Goal: Task Accomplishment & Management: Complete application form

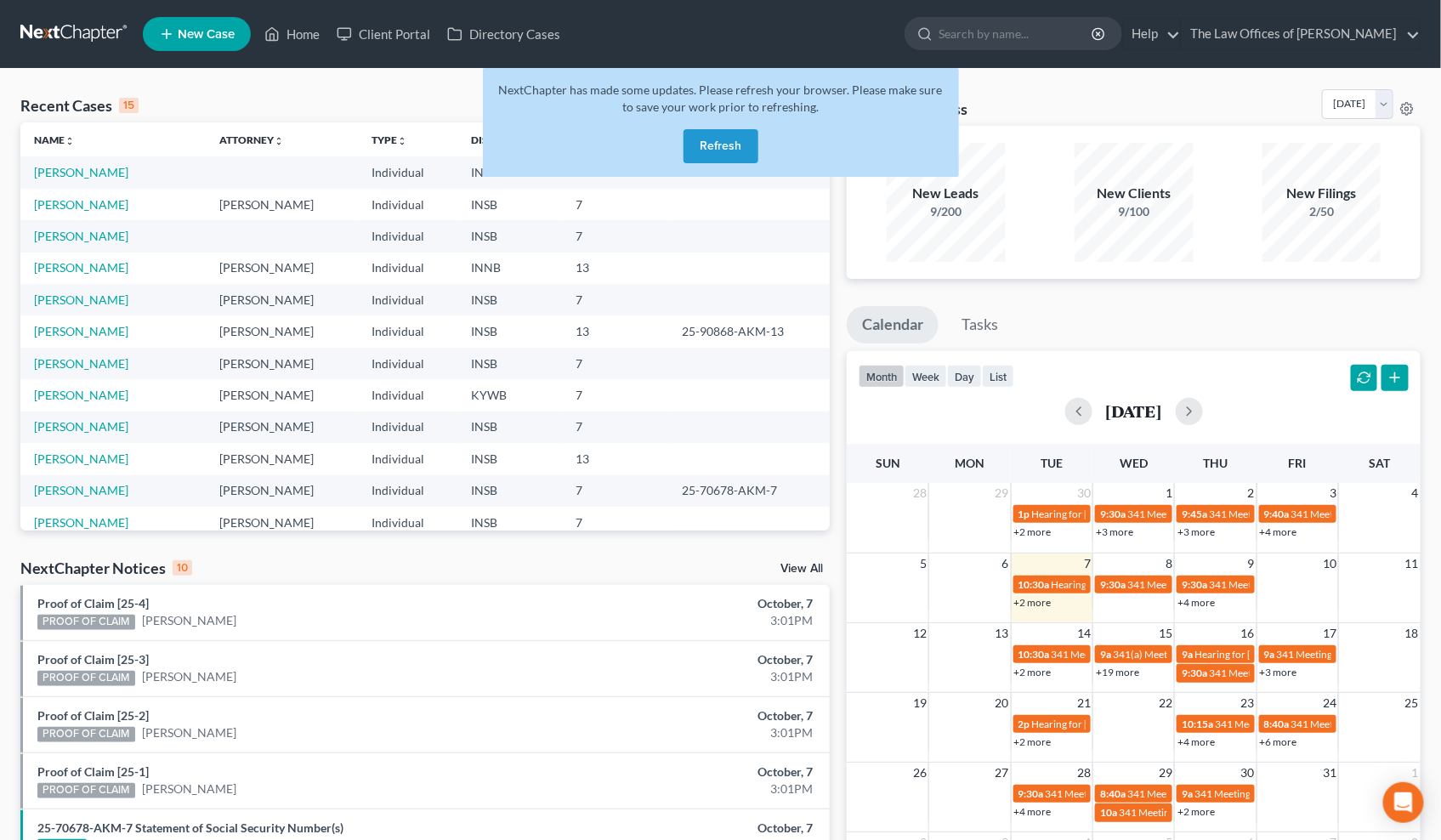
click at [725, 139] on button "Refresh" at bounding box center [721, 145] width 75 height 34
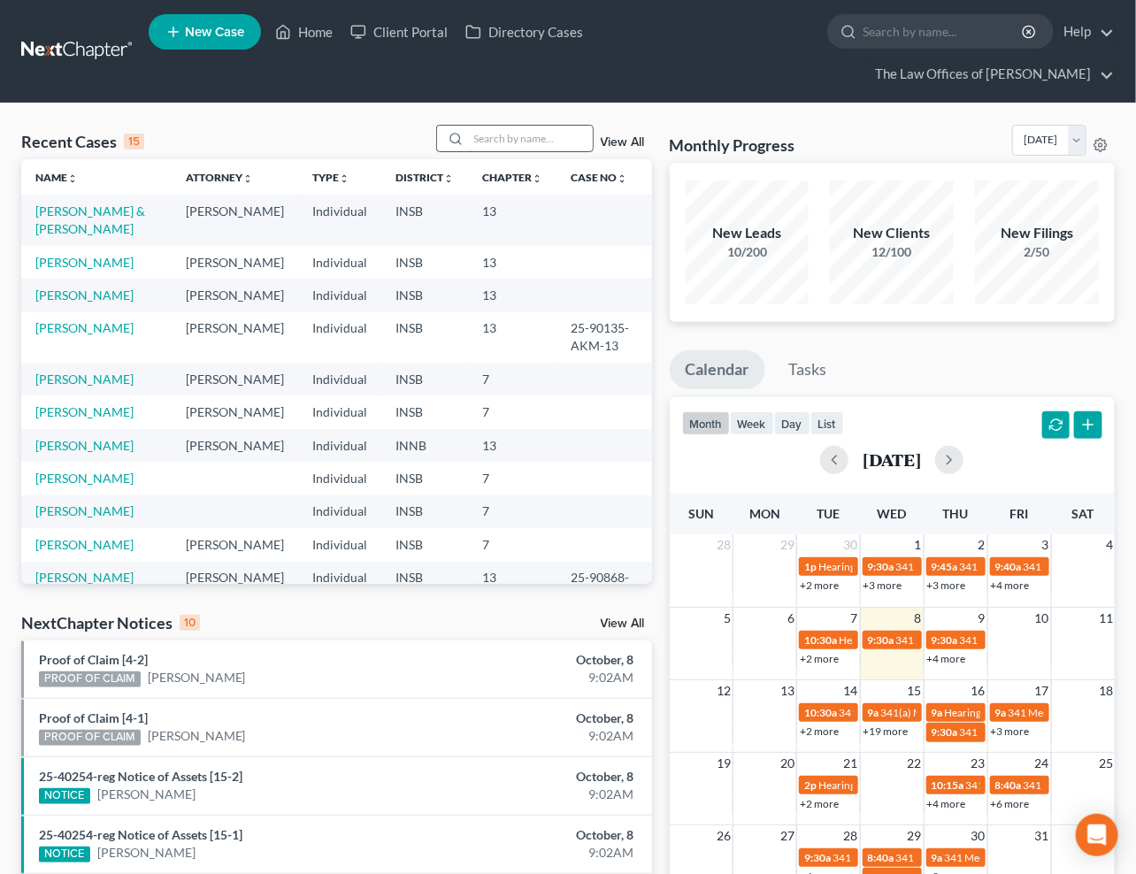
click at [529, 126] on input "search" at bounding box center [531, 139] width 124 height 26
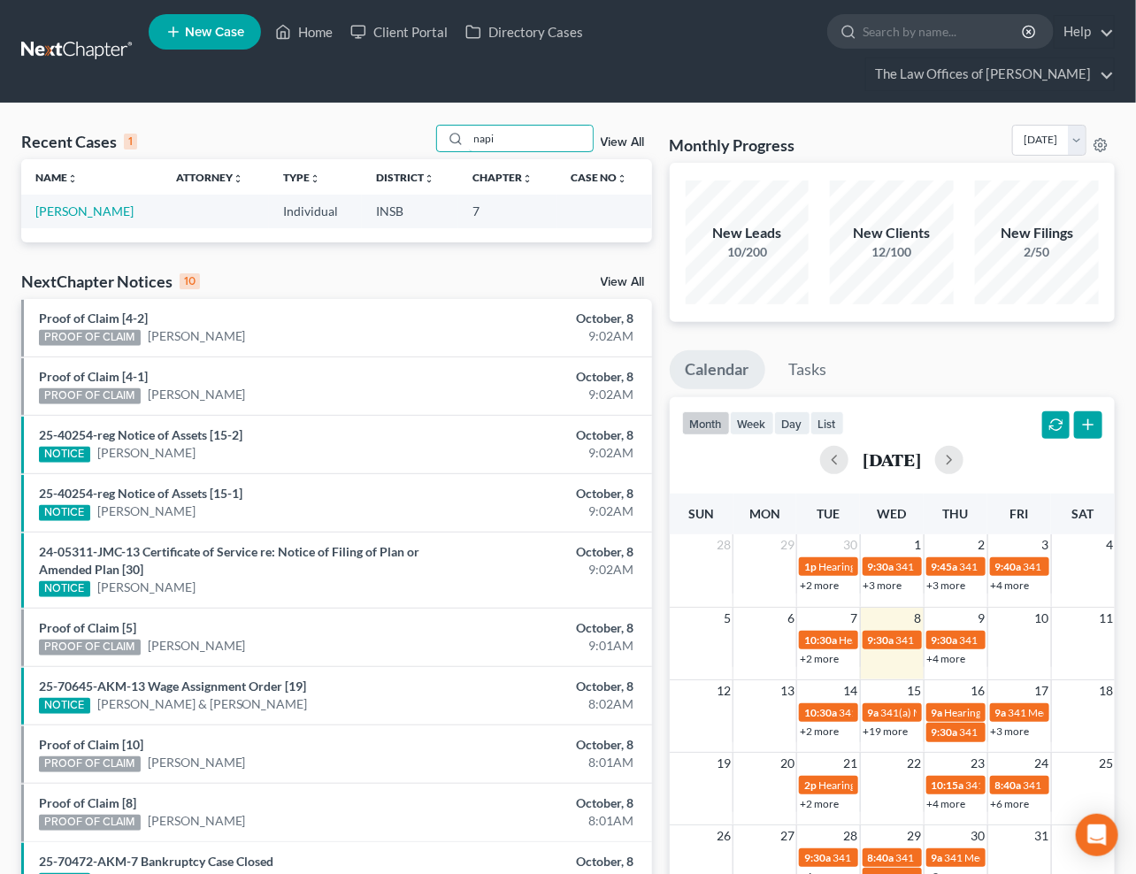
type input "napi"
click at [102, 203] on link "[PERSON_NAME]" at bounding box center [84, 210] width 98 height 15
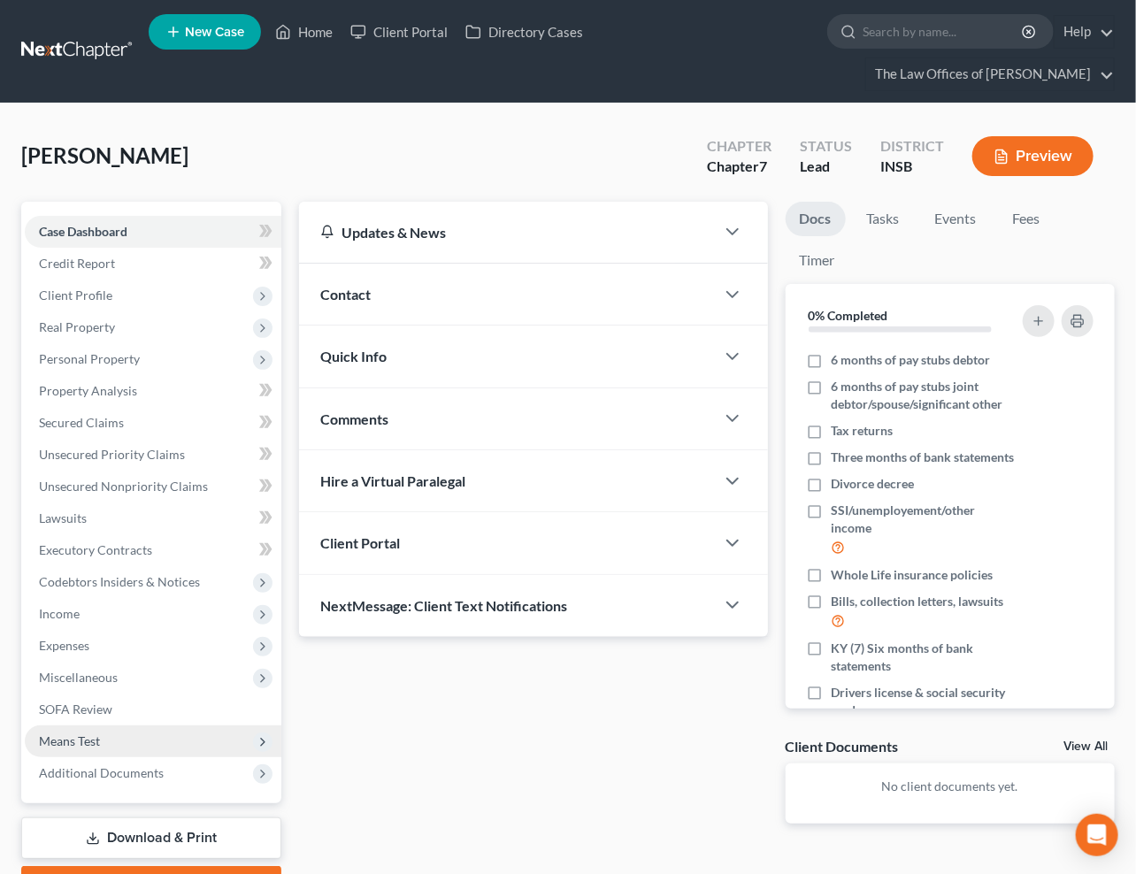
click at [94, 733] on span "Means Test" at bounding box center [69, 740] width 61 height 15
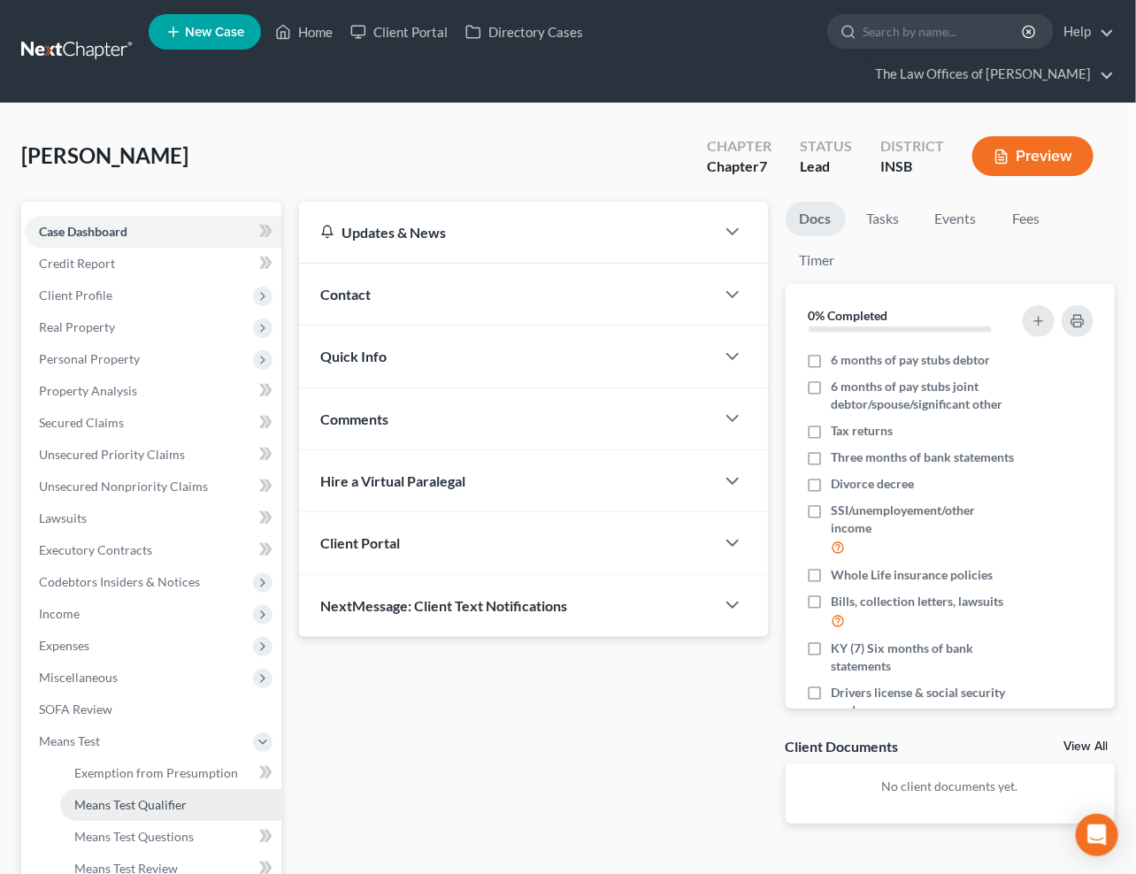
click at [113, 797] on span "Means Test Qualifier" at bounding box center [130, 804] width 112 height 15
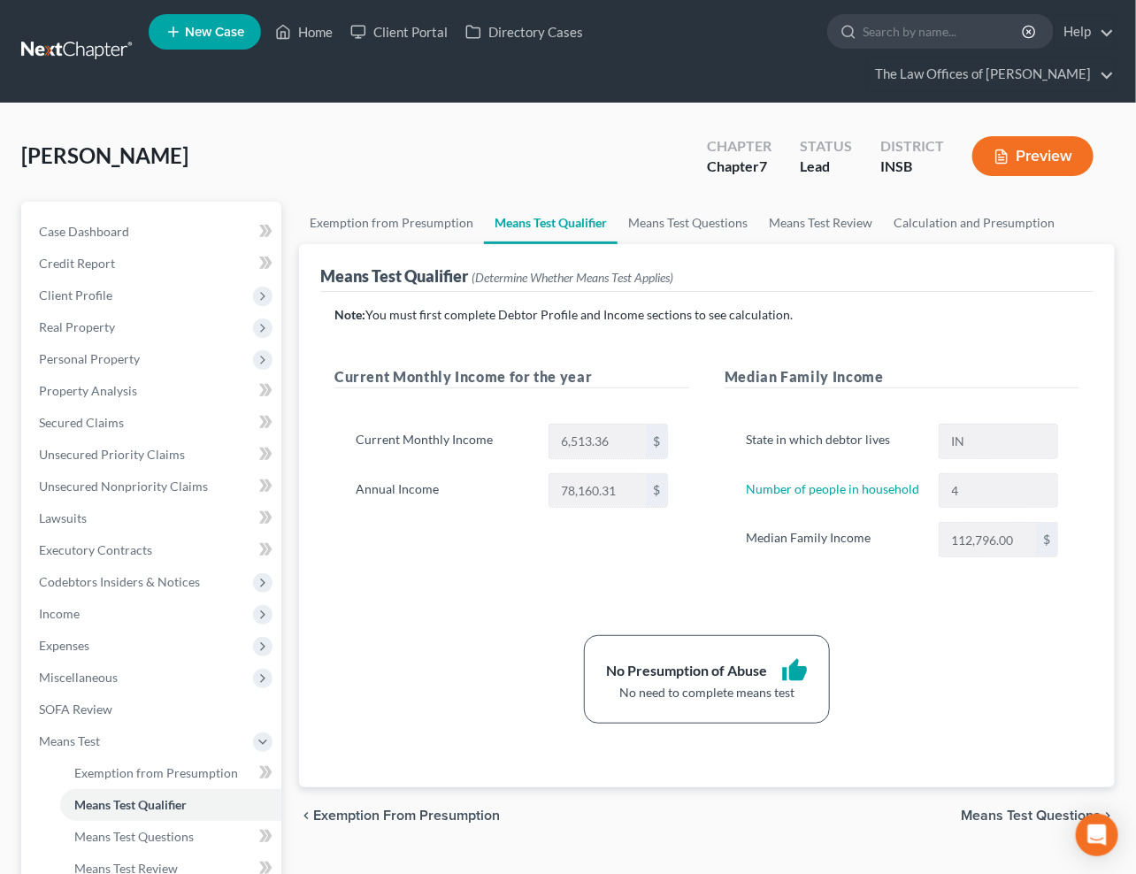
scroll to position [65, 0]
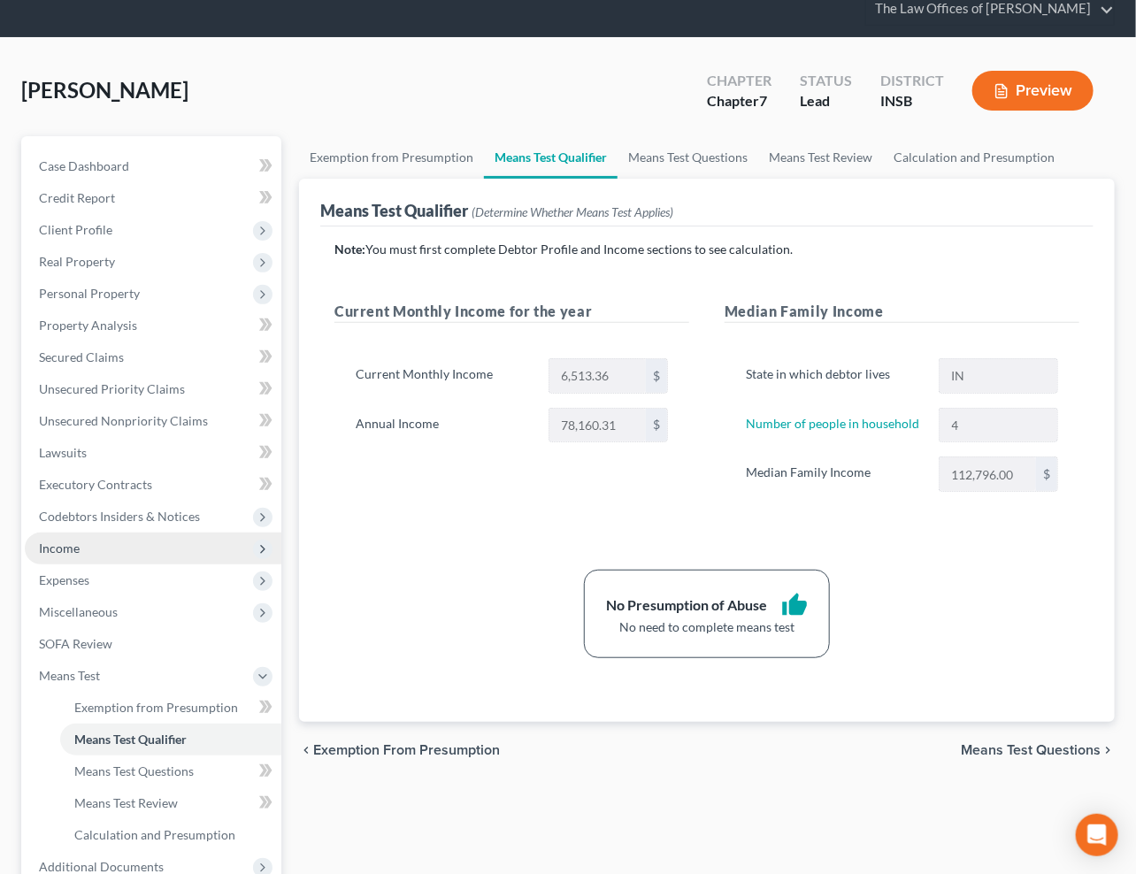
click at [67, 540] on span "Income" at bounding box center [59, 547] width 41 height 15
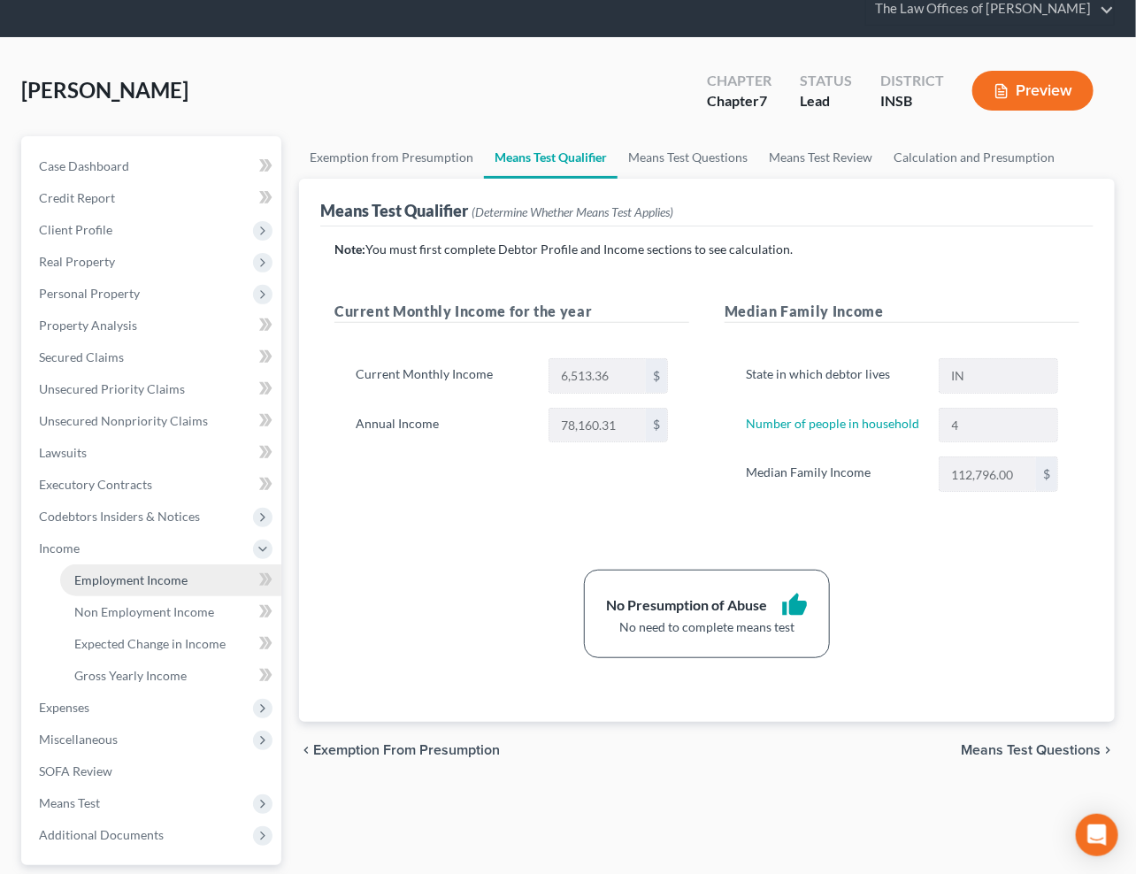
click at [92, 572] on span "Employment Income" at bounding box center [130, 579] width 113 height 15
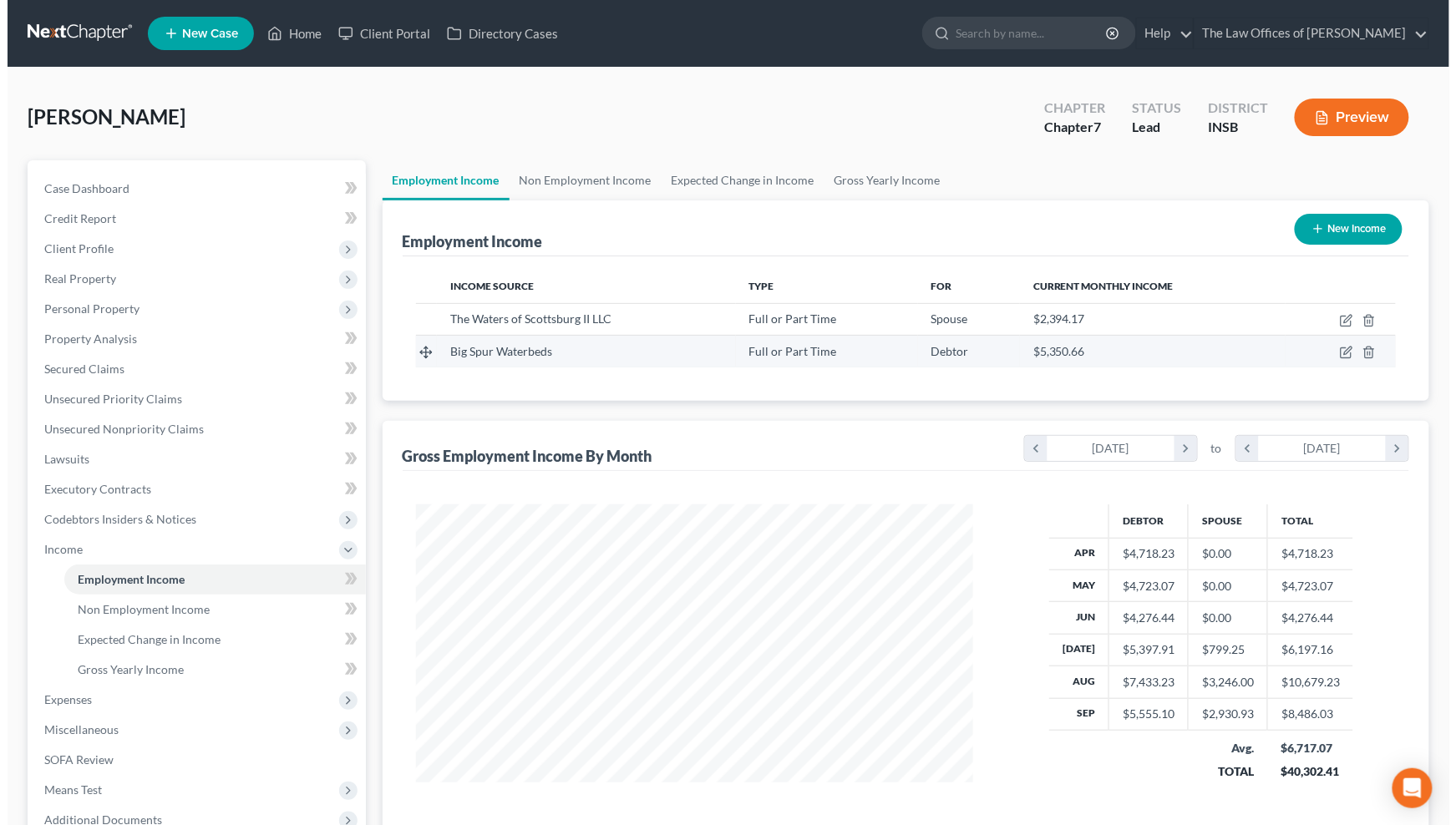
scroll to position [123, 0]
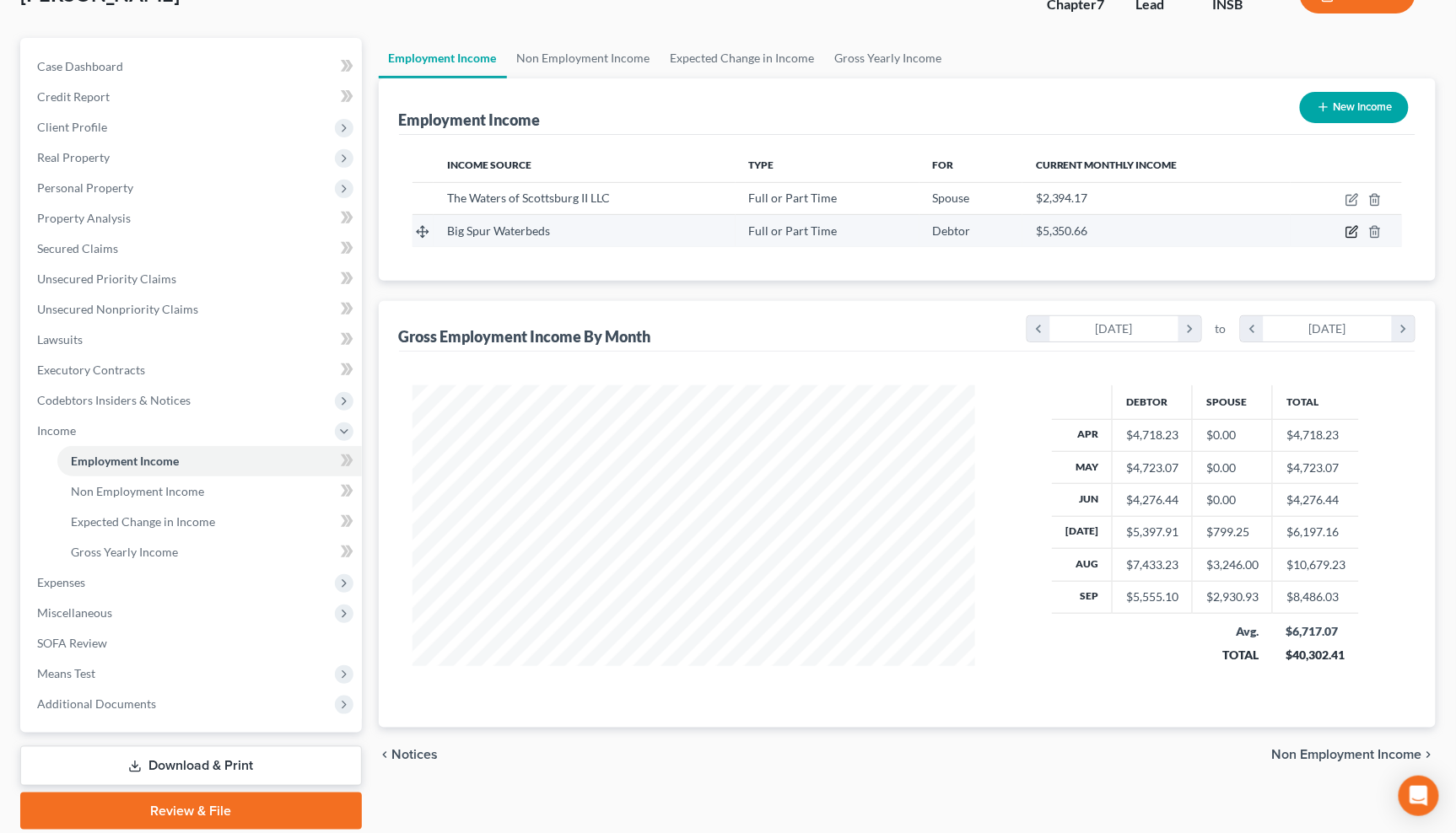
click at [1354, 234] on icon "button" at bounding box center [1352, 232] width 13 height 13
select select "0"
select select "2"
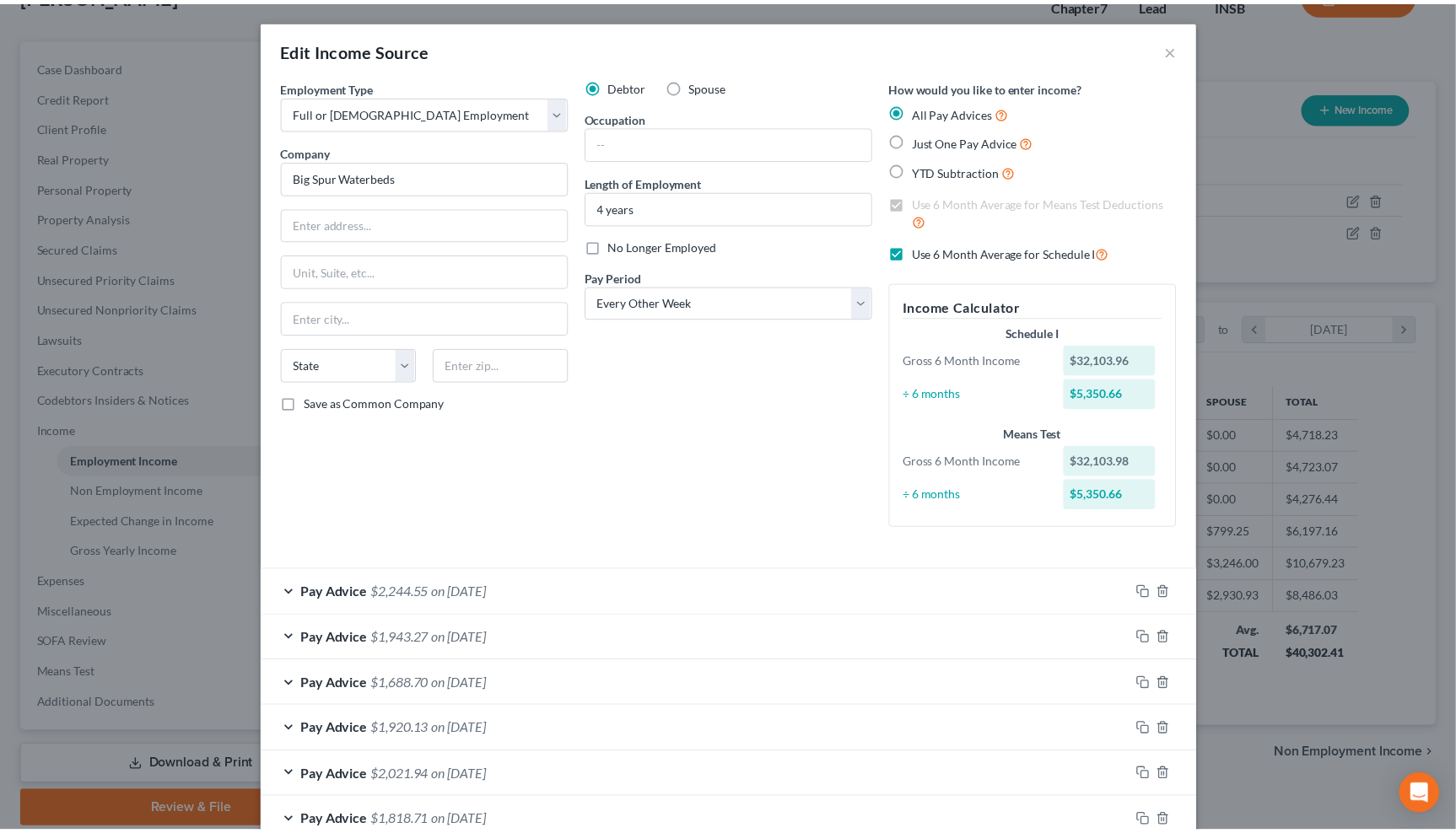
scroll to position [425, 0]
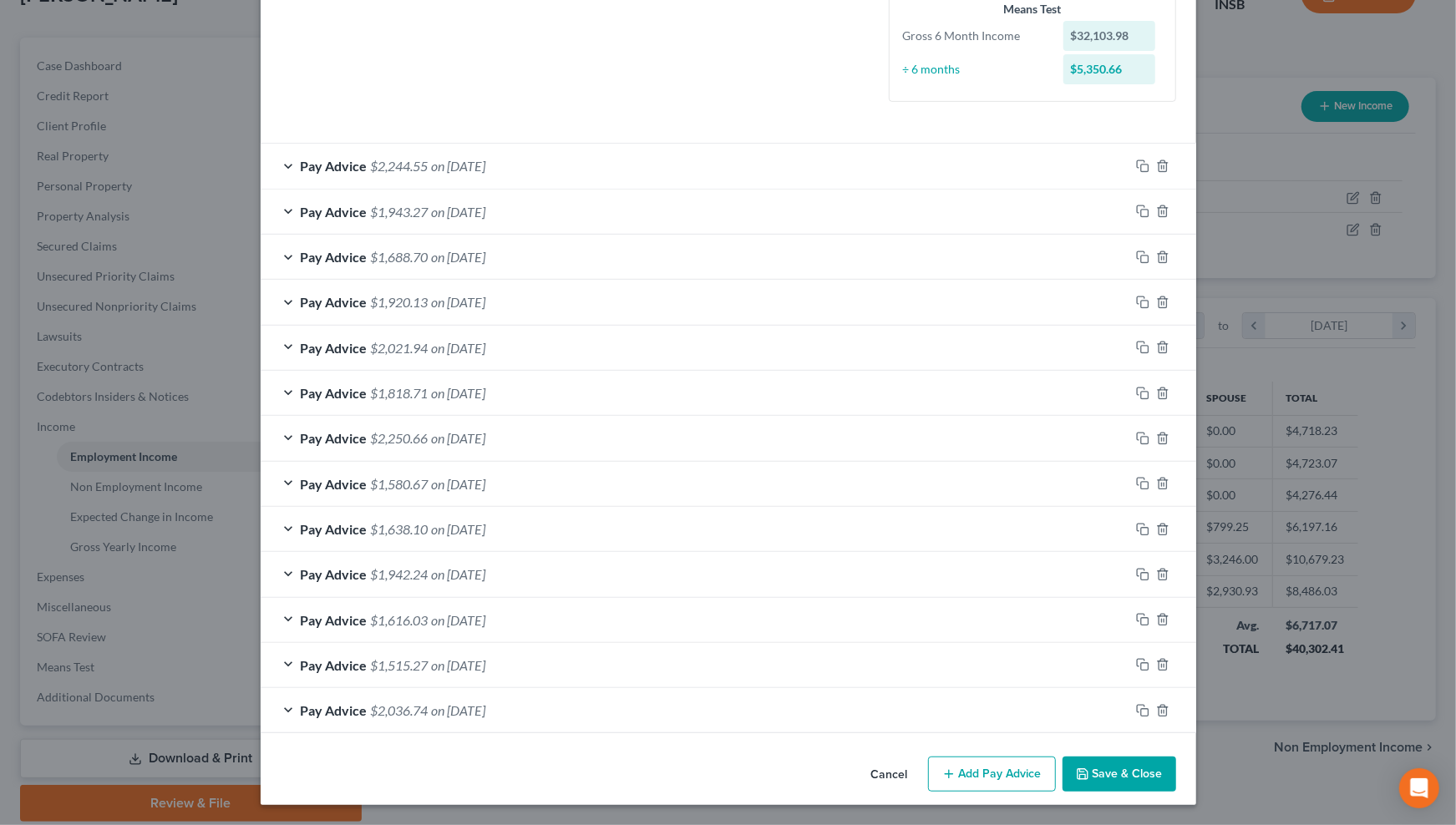
click at [1114, 771] on button "Save & Close" at bounding box center [1119, 773] width 113 height 35
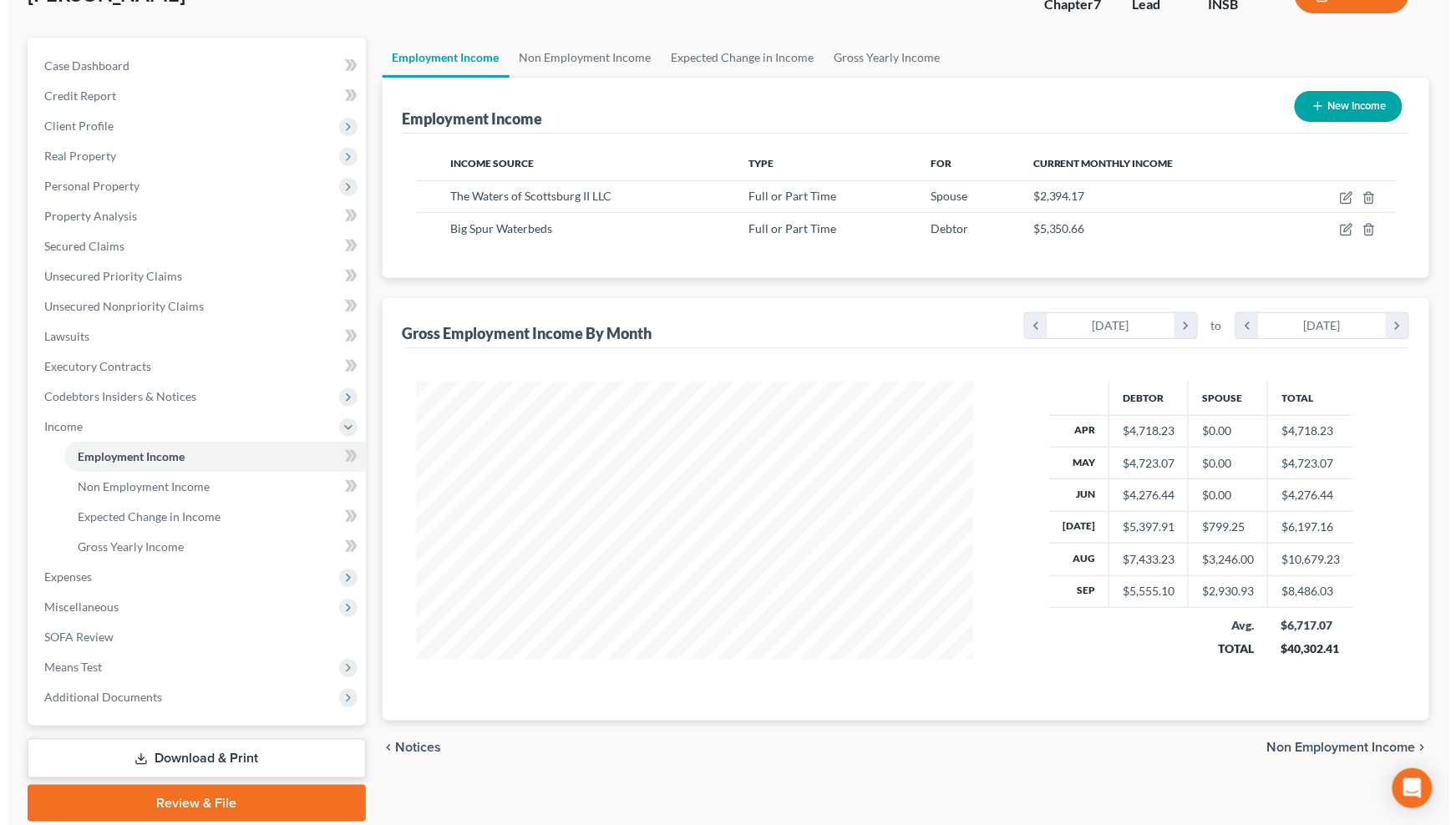
scroll to position [834620, 834586]
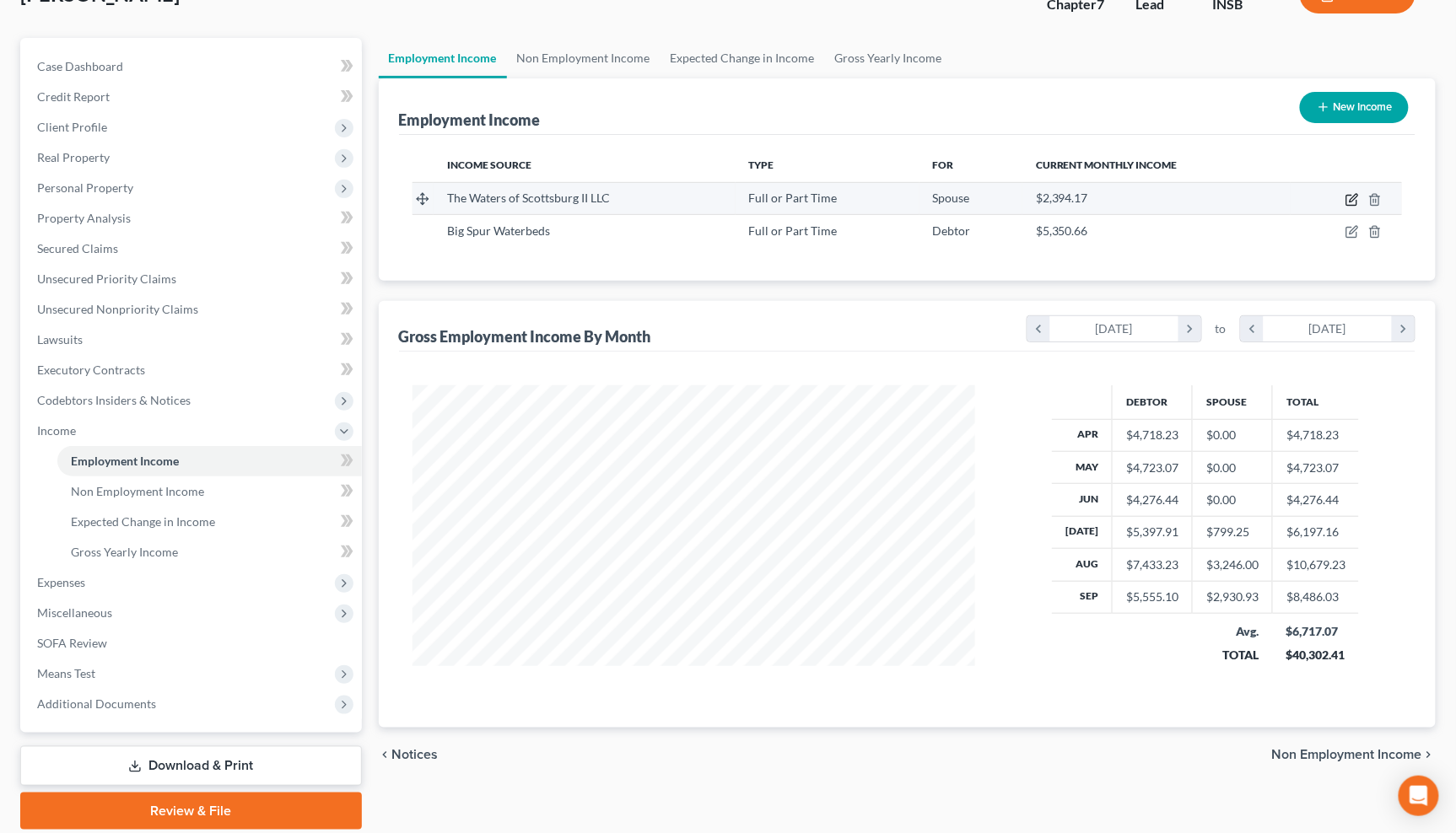
click at [1354, 195] on icon "button" at bounding box center [1353, 197] width 8 height 8
select select "0"
select select "2"
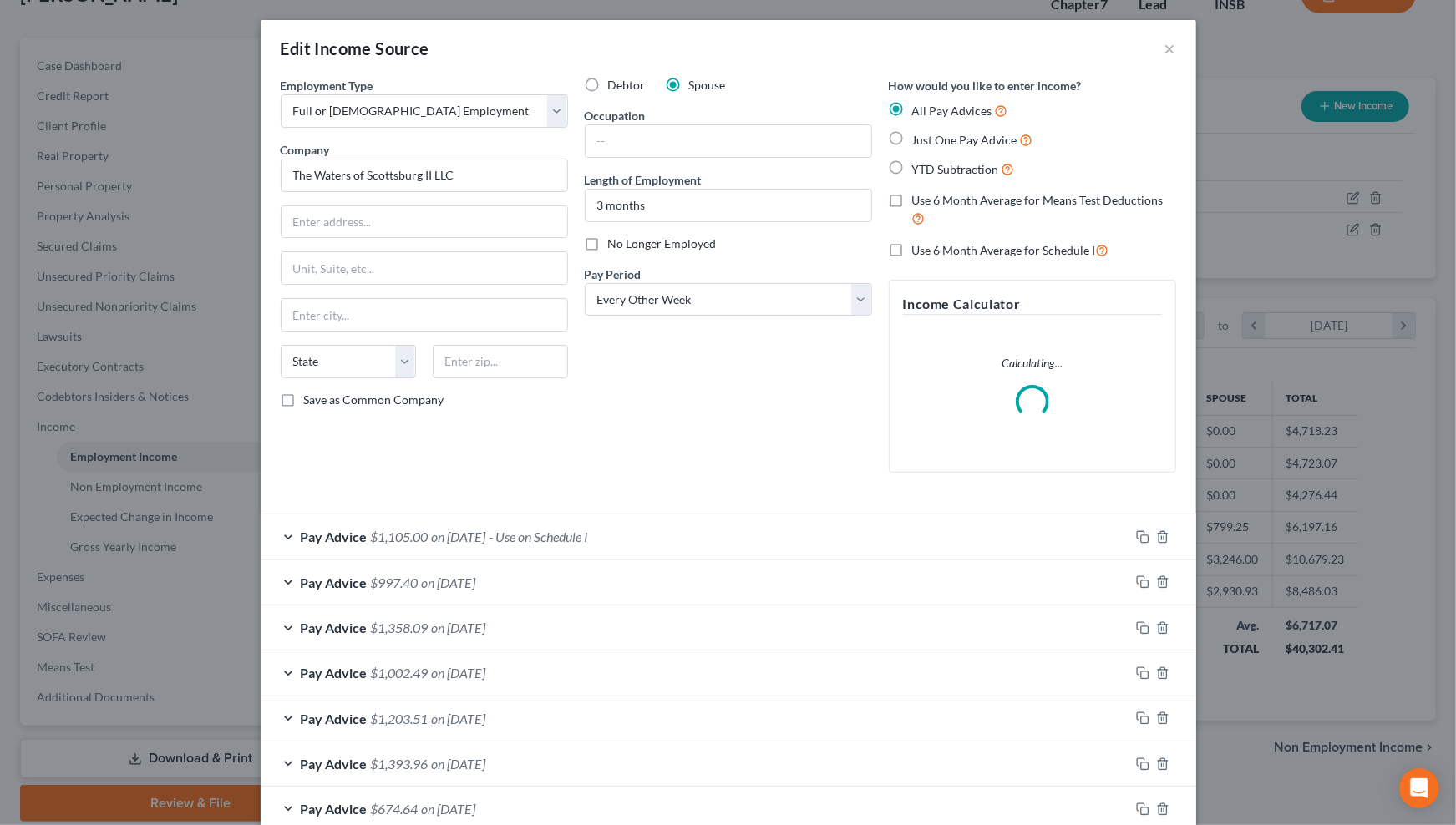
scroll to position [98, 0]
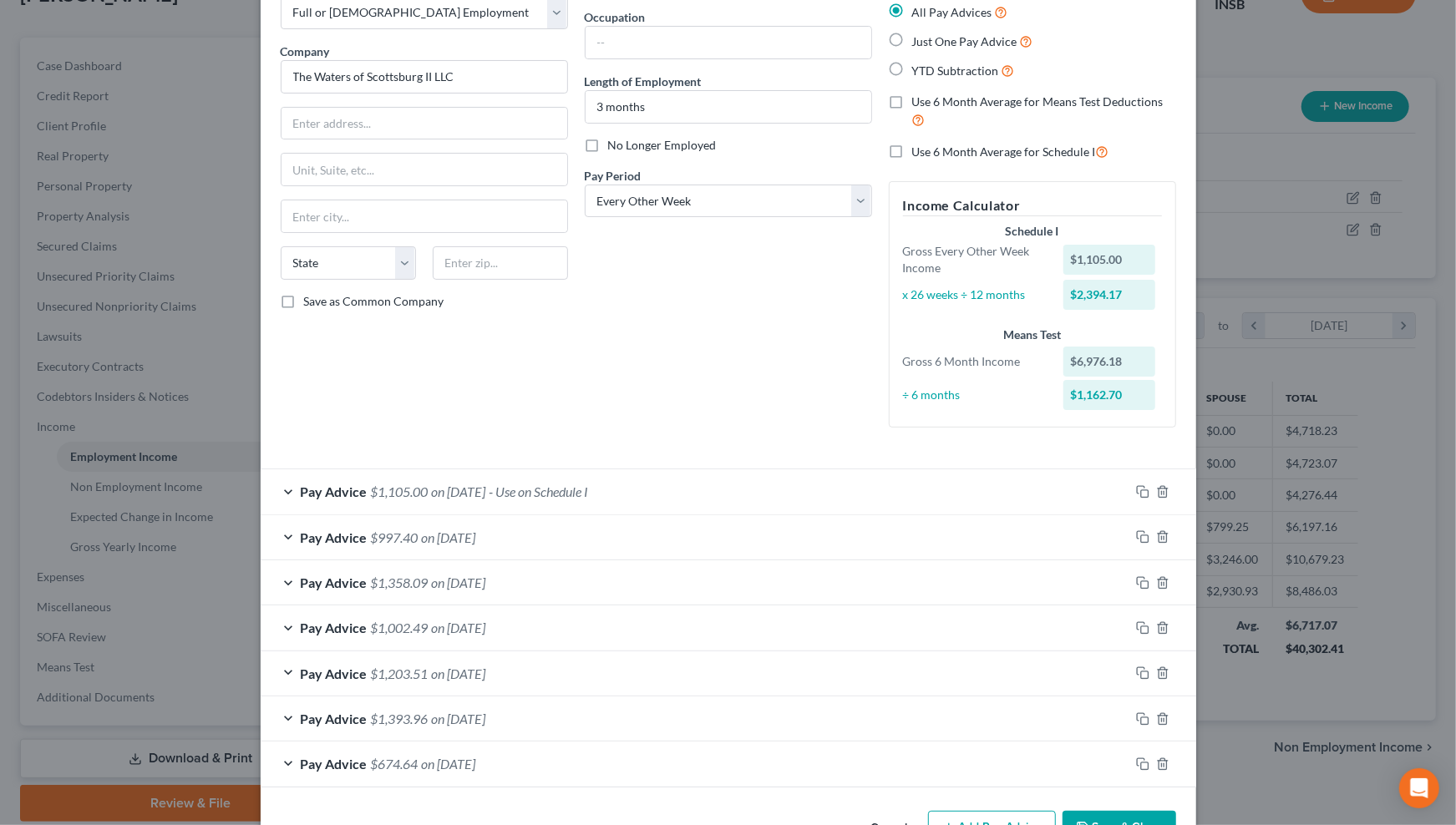
click at [432, 485] on span "on 11/01/2025" at bounding box center [458, 491] width 54 height 16
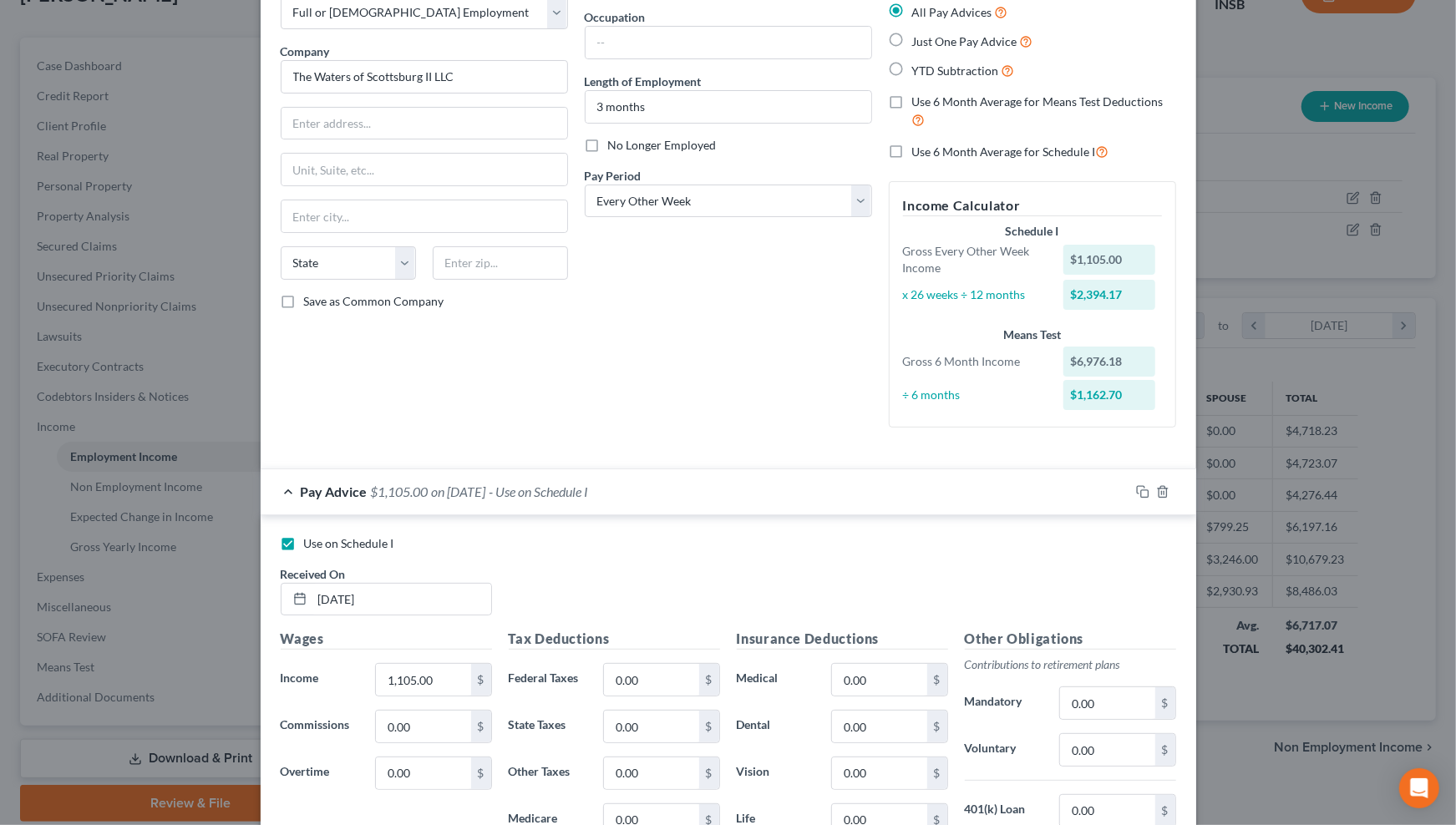
scroll to position [285, 0]
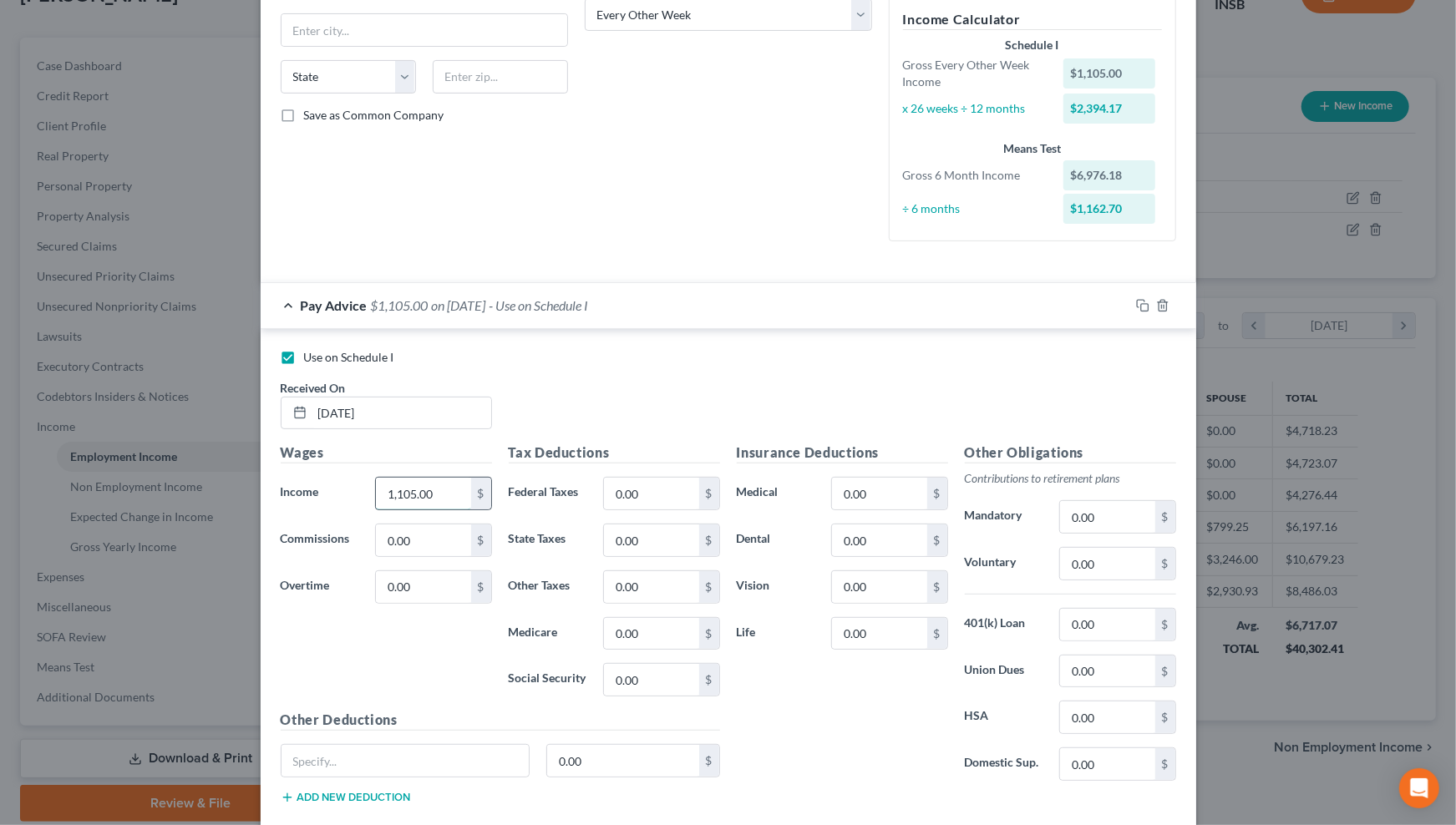
click at [437, 495] on input "1,105.00" at bounding box center [423, 494] width 94 height 32
click at [682, 310] on div "Pay Advice $764.64 on 11/01/2025 - Use on Schedule I" at bounding box center [695, 305] width 869 height 44
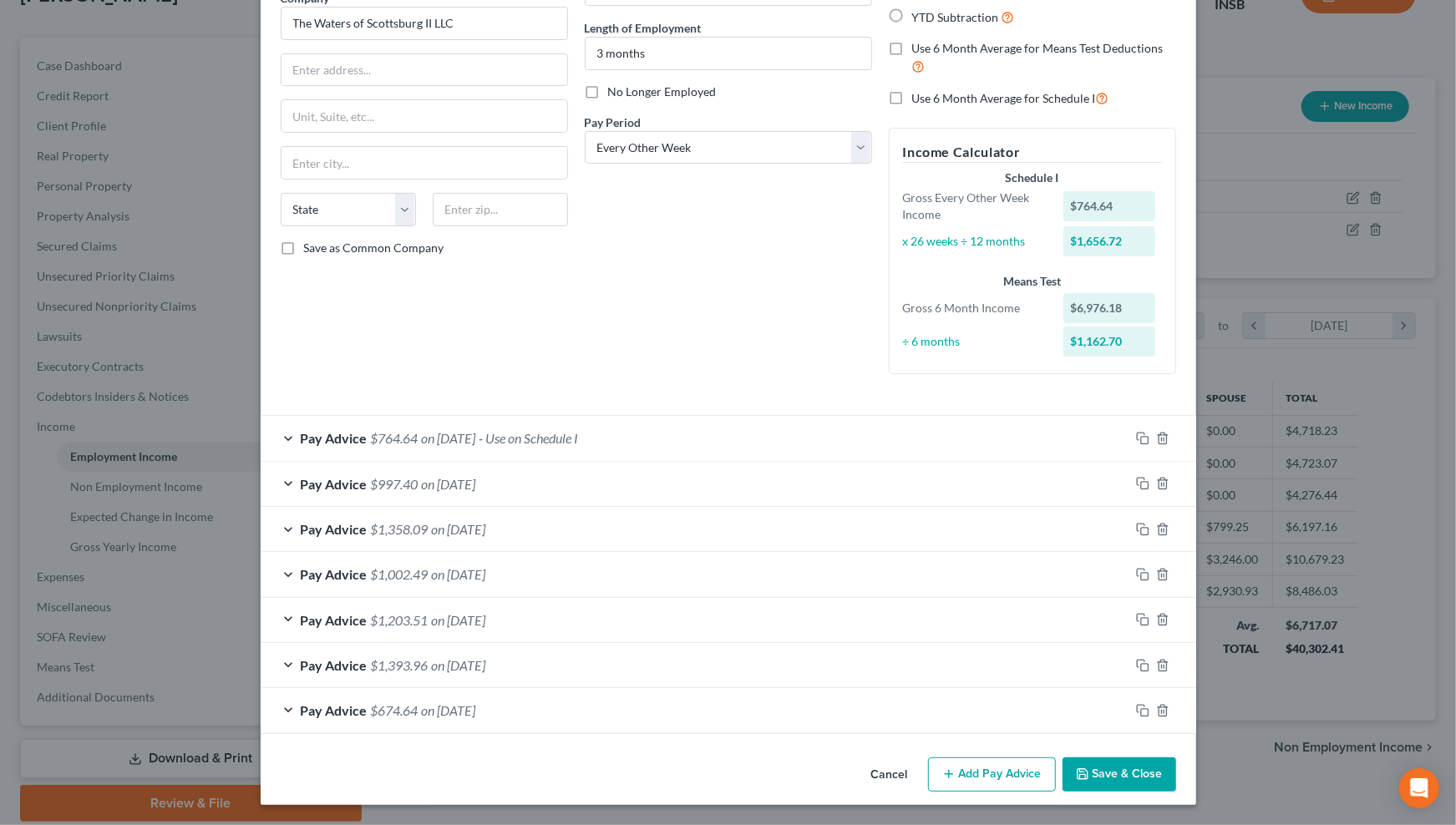
click at [434, 436] on span "on 11/01/2025" at bounding box center [449, 438] width 54 height 16
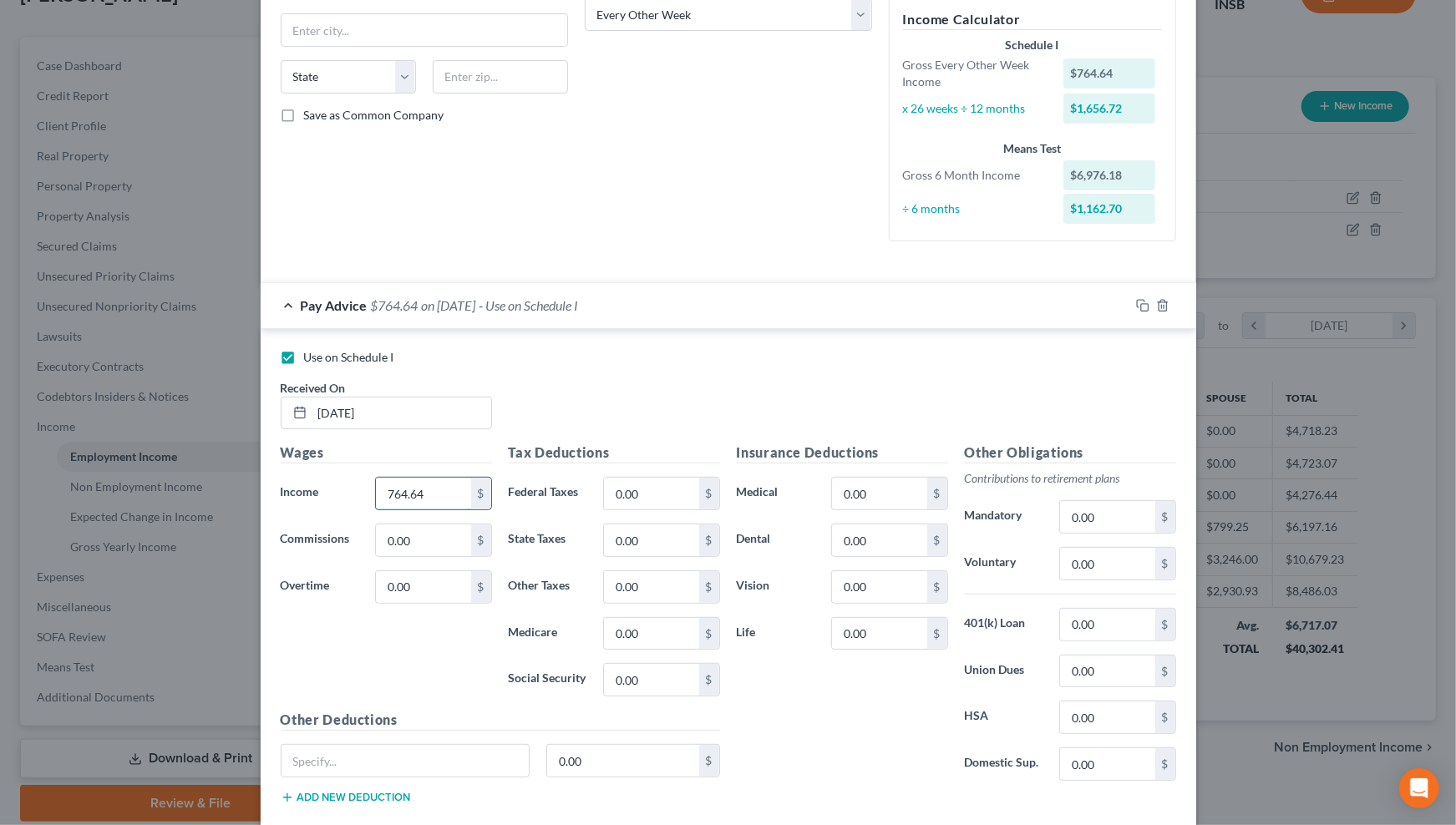
click at [432, 485] on input "764.64" at bounding box center [423, 494] width 94 height 32
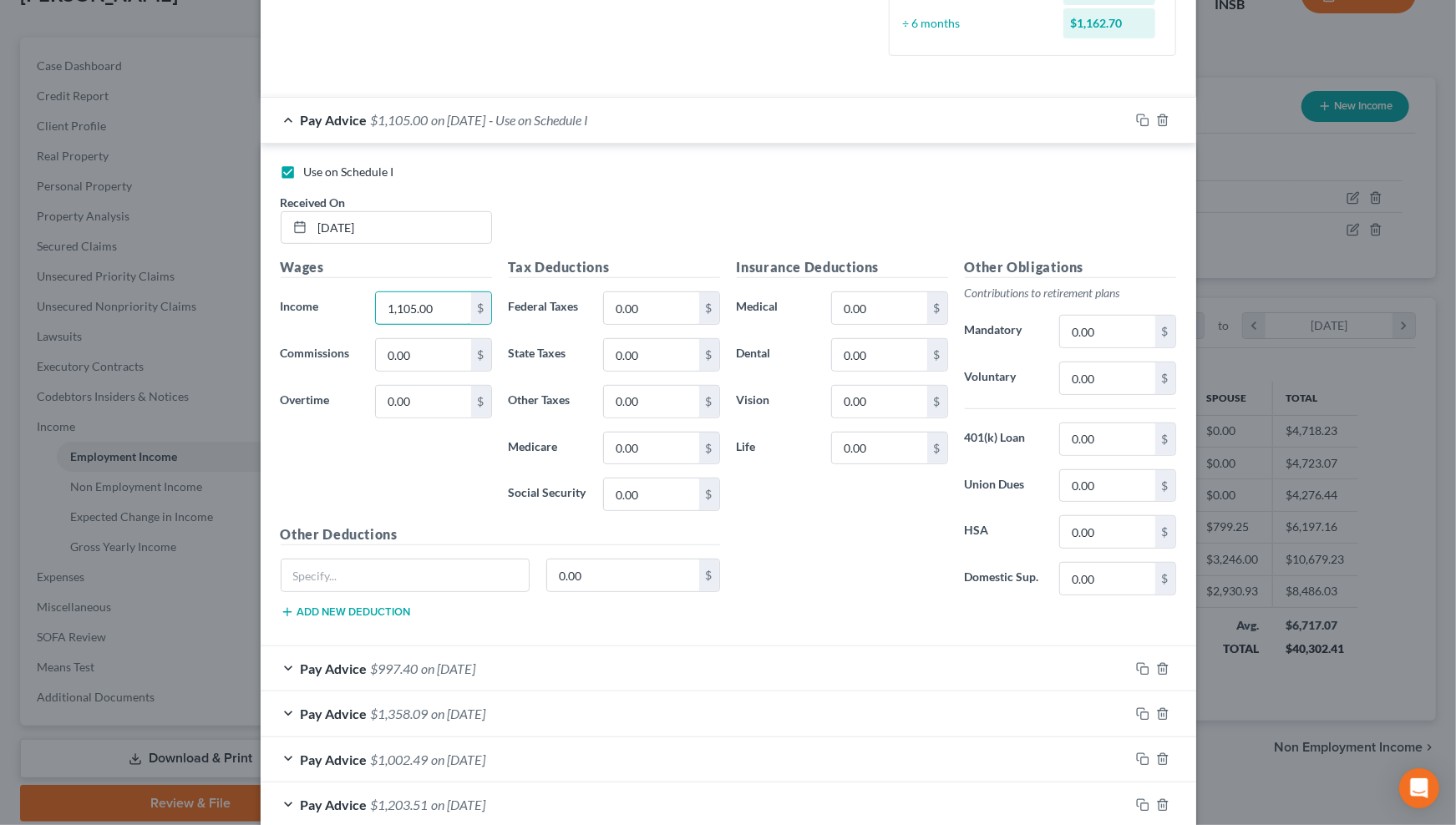
type input "1,105.00"
click at [1067, 126] on div "Pay Advice $1,105.00 on 11/01/2025 - Use on Schedule I" at bounding box center [695, 119] width 869 height 44
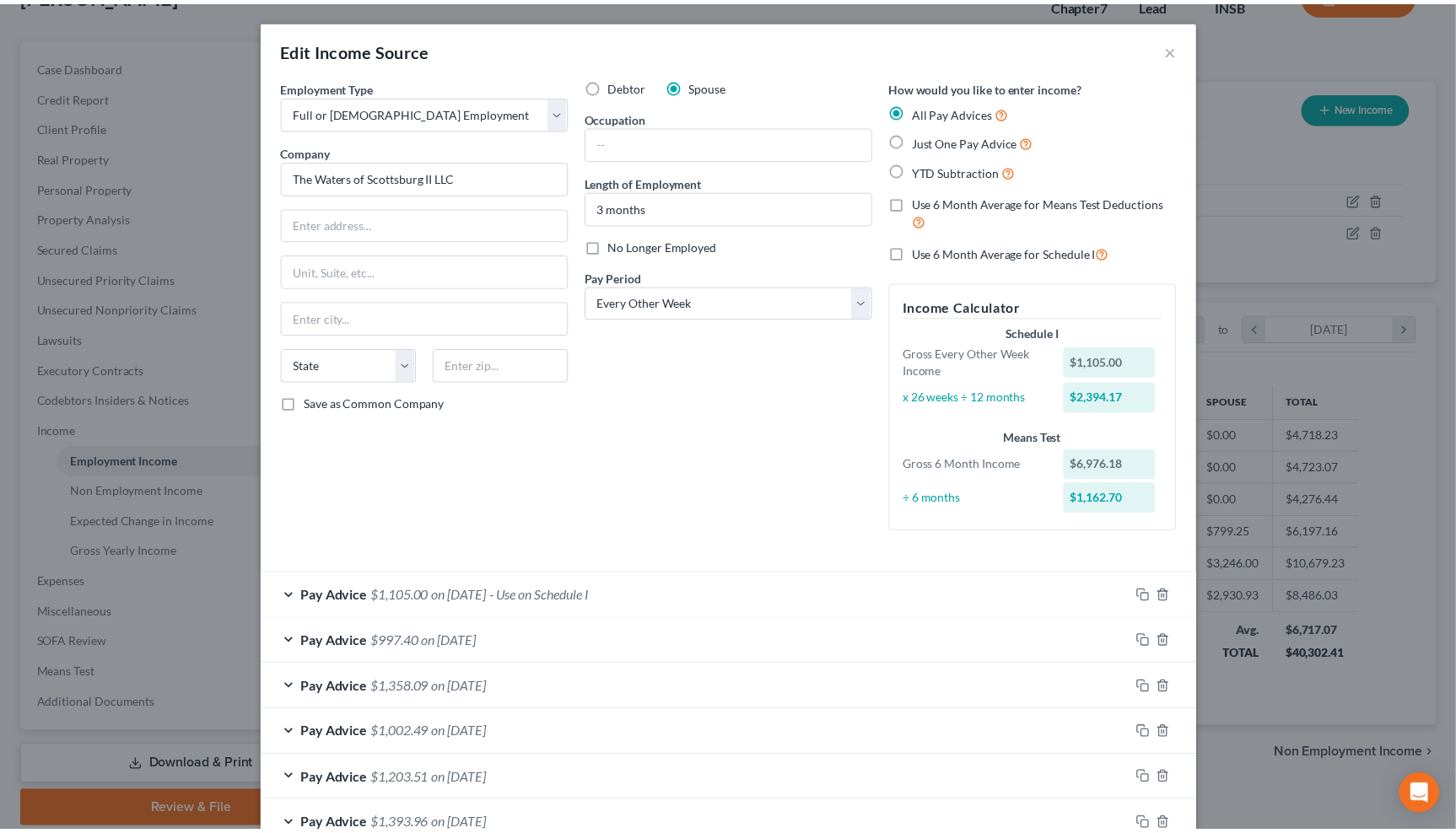
scroll to position [153, 0]
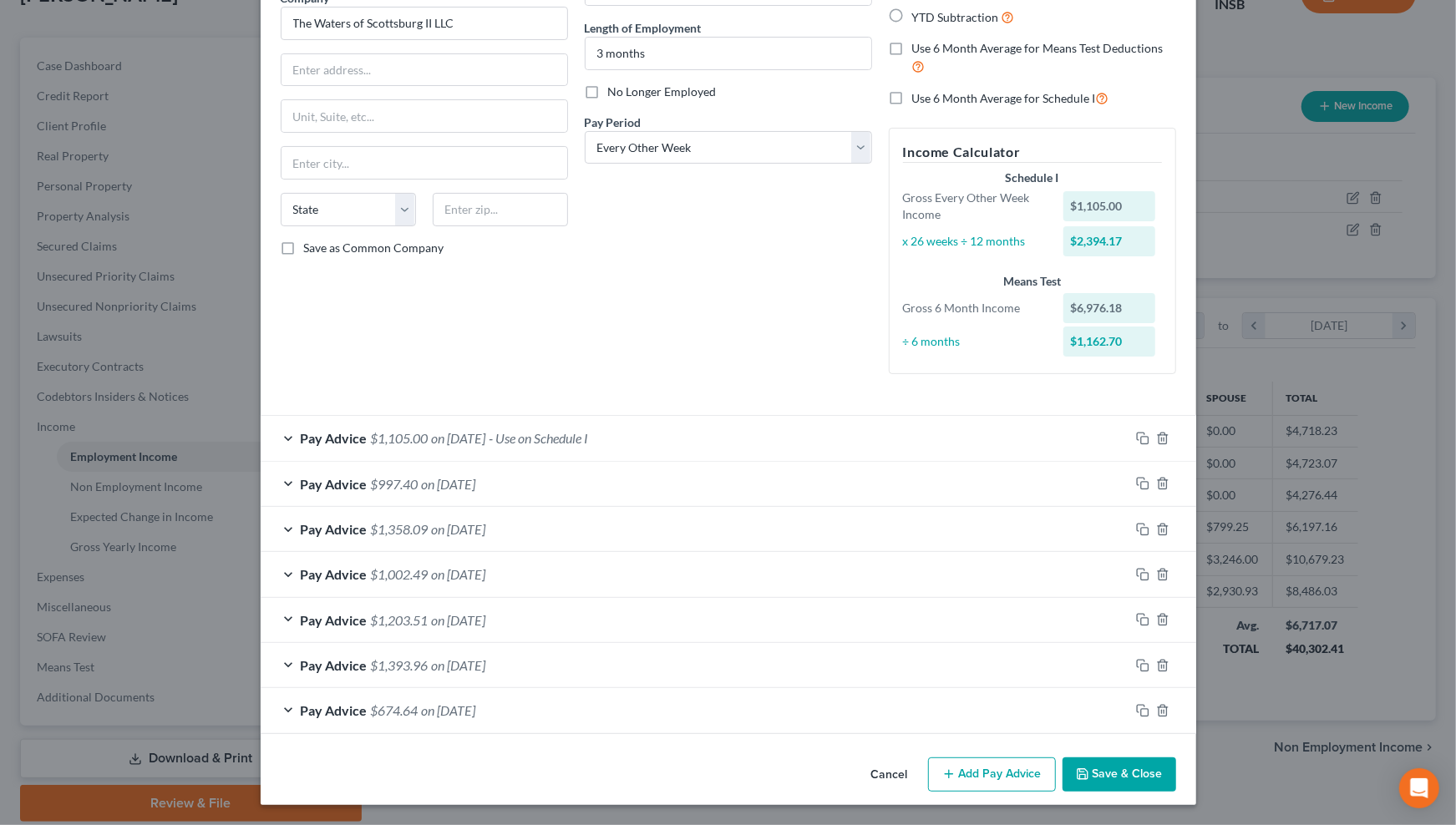
click at [1127, 782] on button "Save & Close" at bounding box center [1119, 774] width 113 height 35
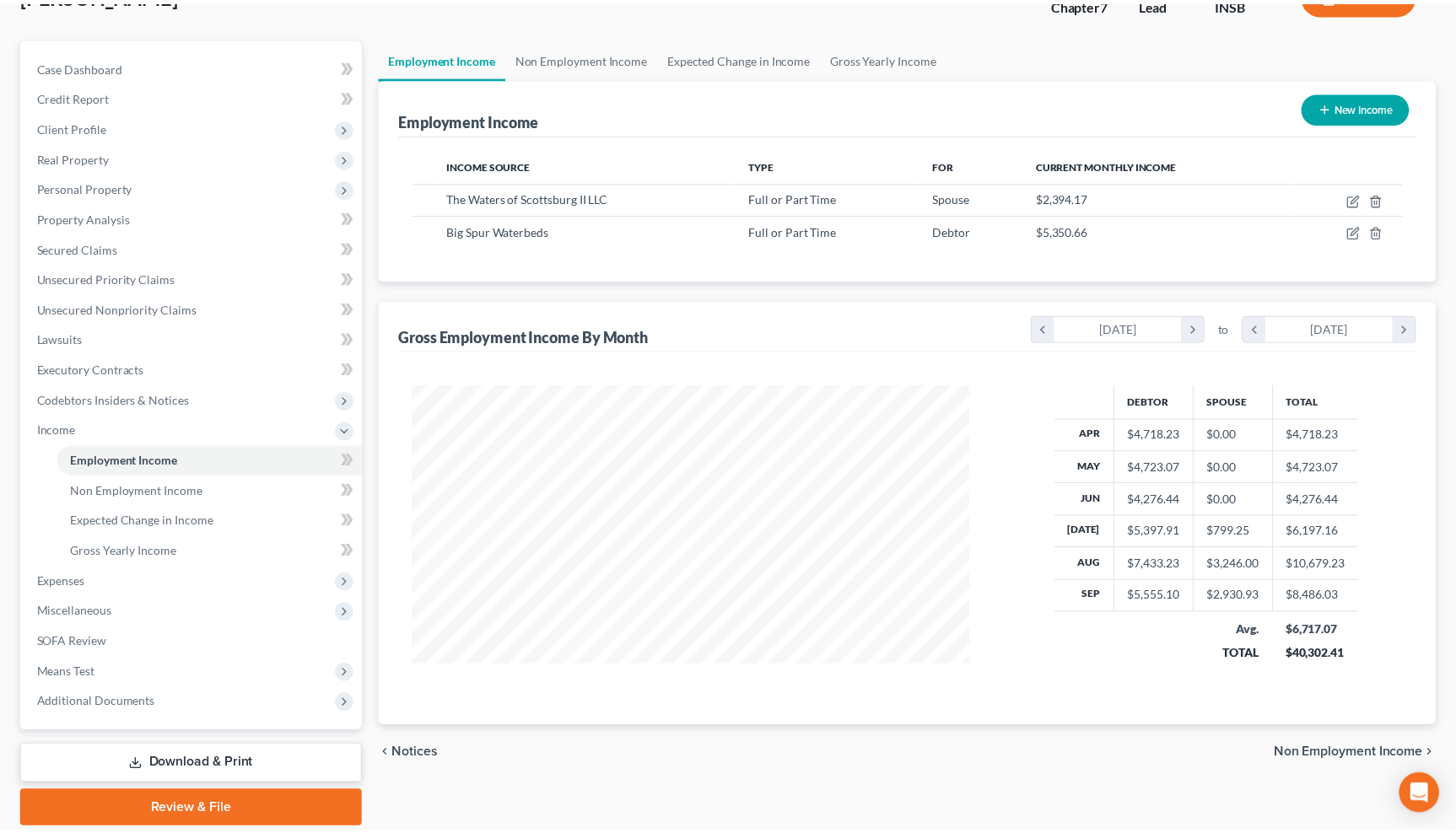
scroll to position [842713, 842785]
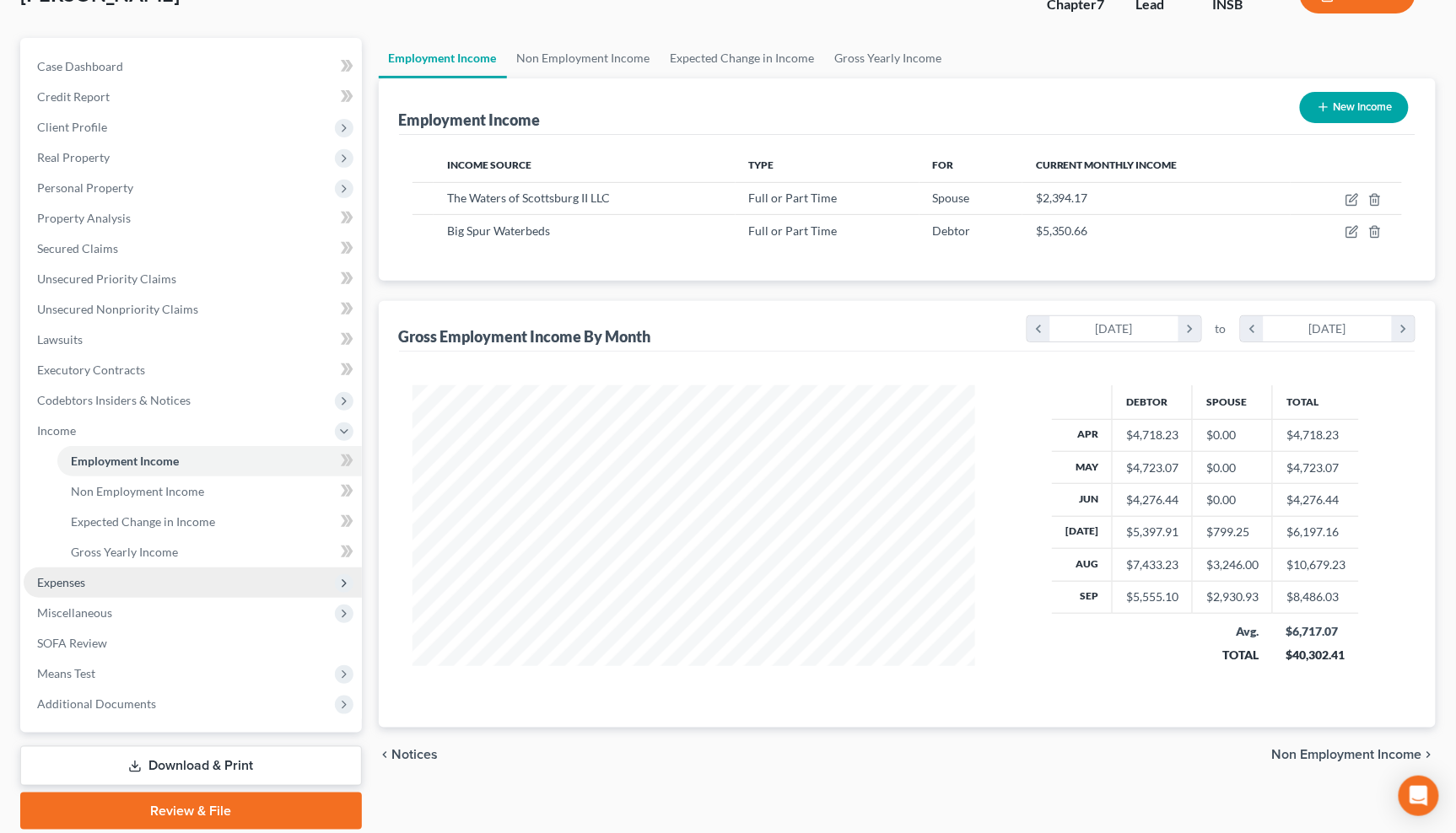
click at [79, 575] on span "Expenses" at bounding box center [61, 581] width 48 height 14
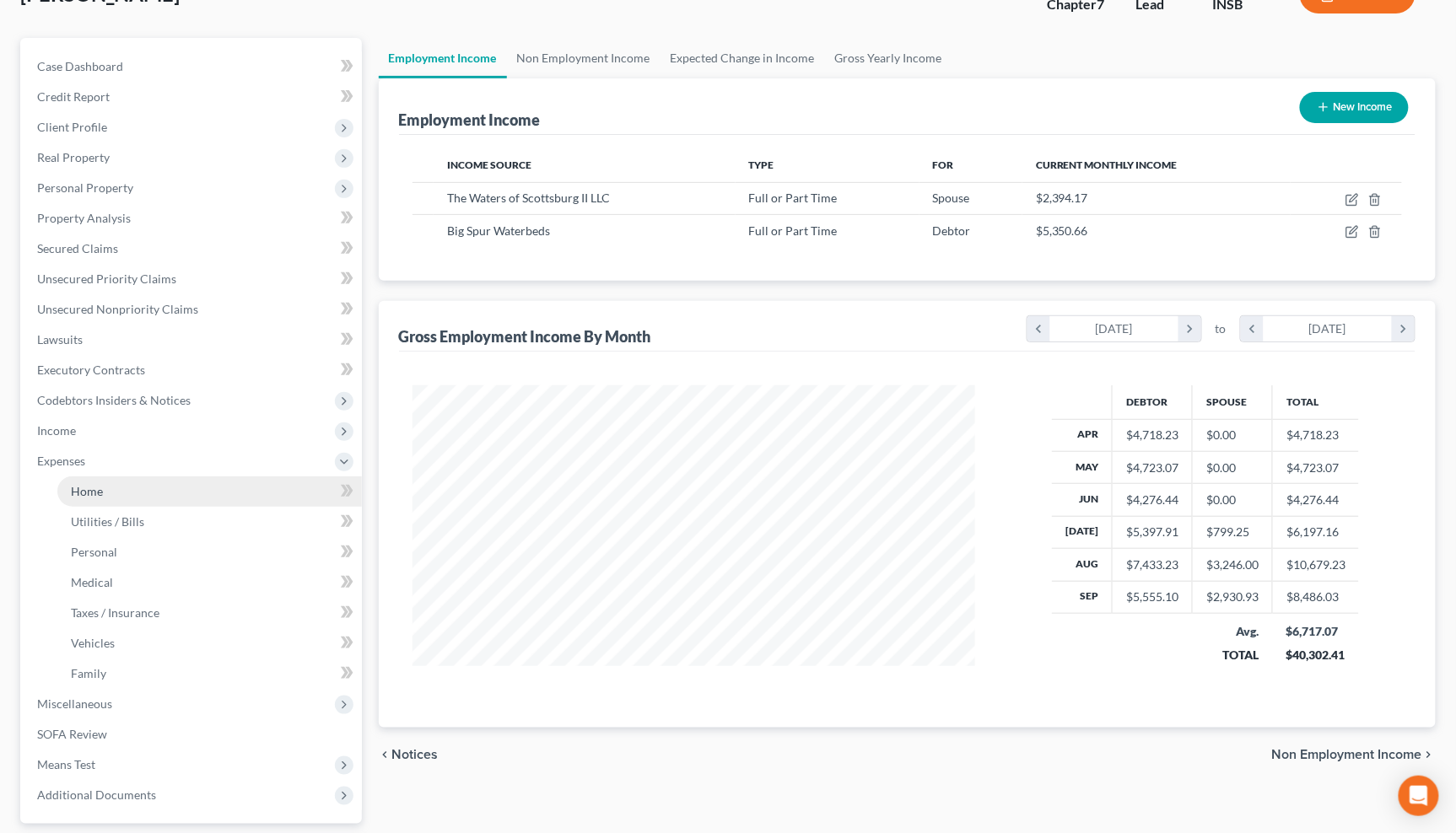
click at [123, 485] on link "Home" at bounding box center [209, 492] width 304 height 30
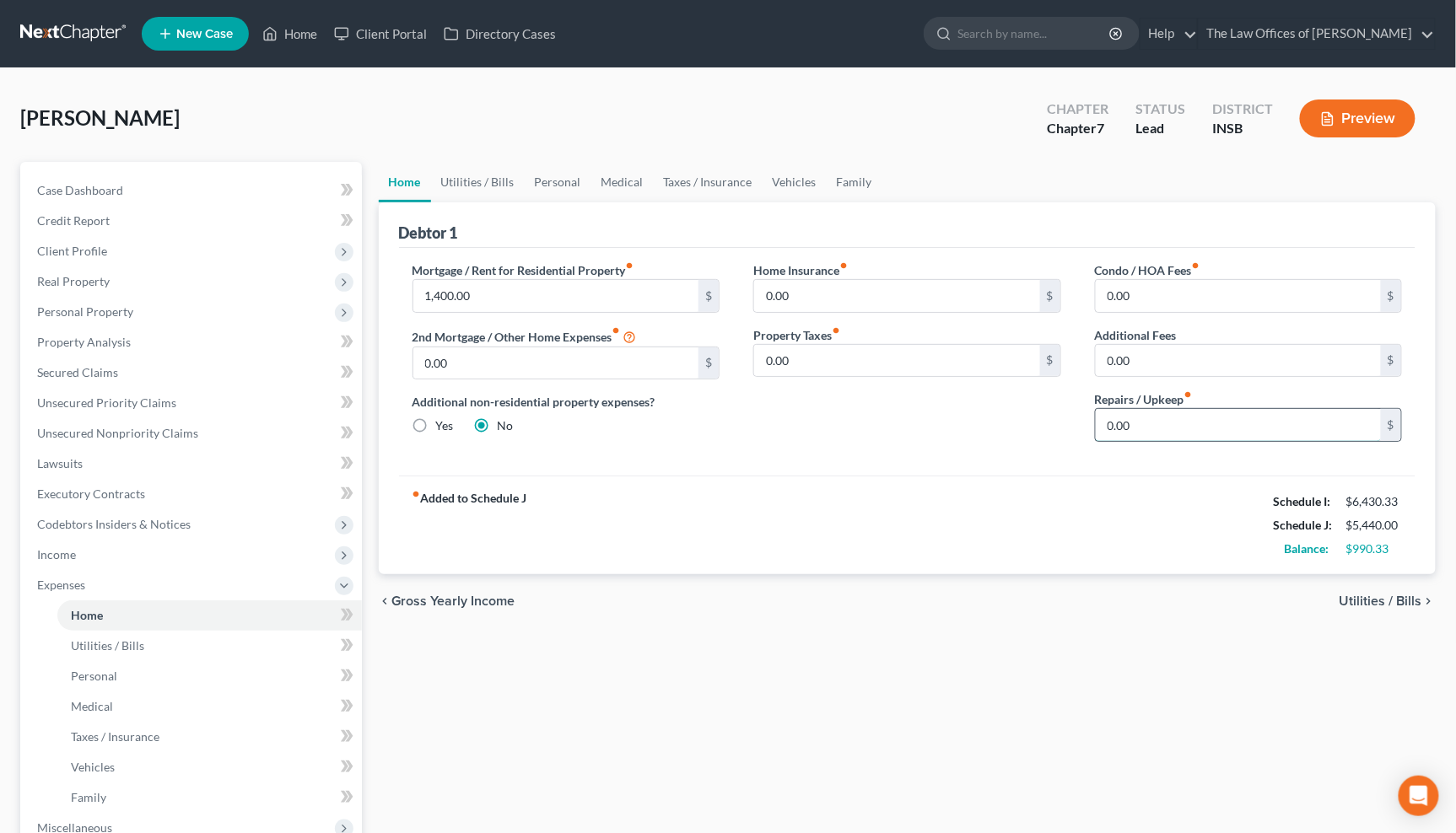
click at [1136, 431] on input "0.00" at bounding box center [1239, 425] width 286 height 32
type input "50.00"
click at [466, 181] on link "Utilities / Bills" at bounding box center [478, 182] width 93 height 40
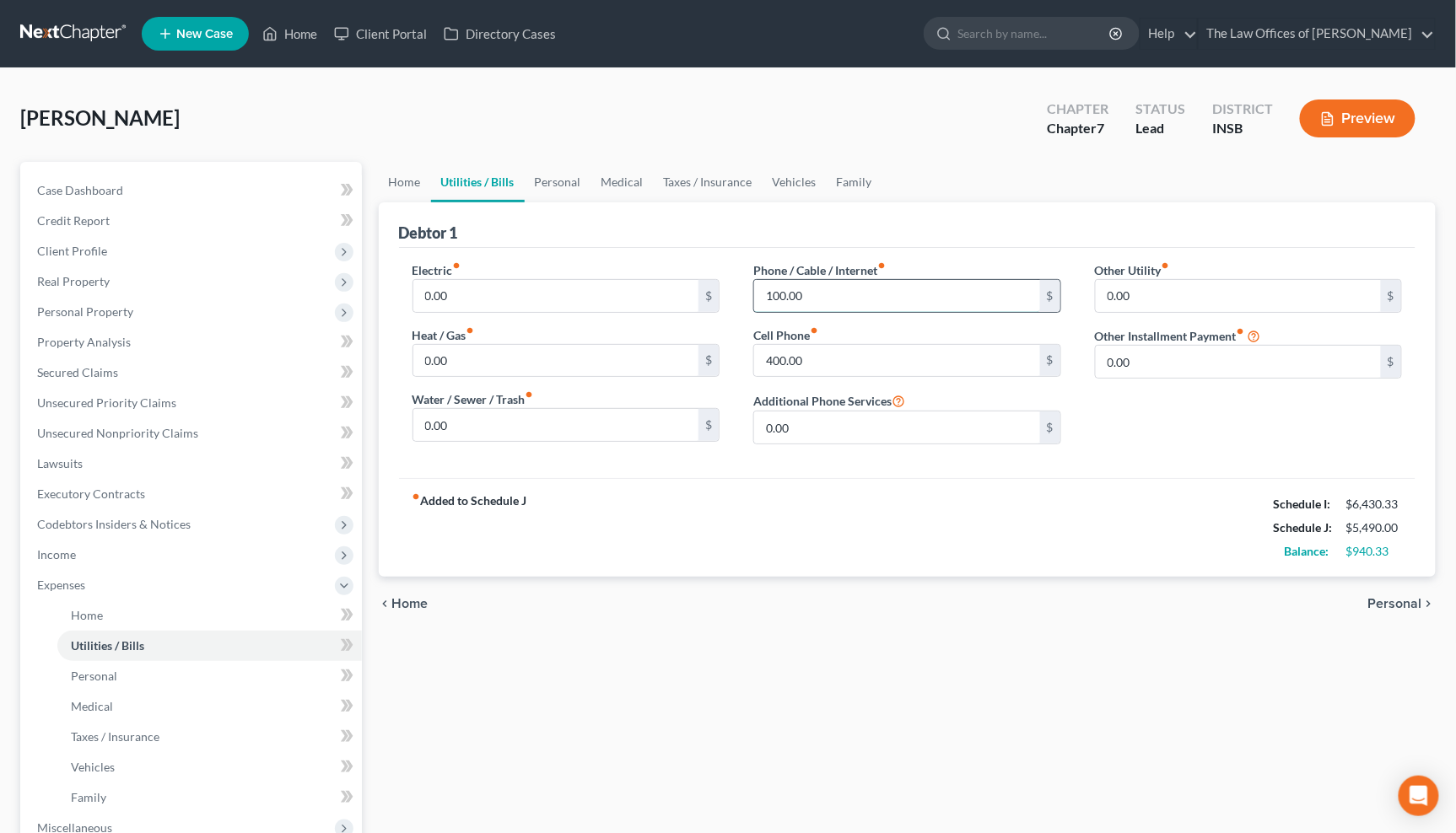
click at [808, 293] on input "100.00" at bounding box center [897, 296] width 286 height 32
type input "125.00"
click at [544, 179] on link "Personal" at bounding box center [558, 182] width 67 height 40
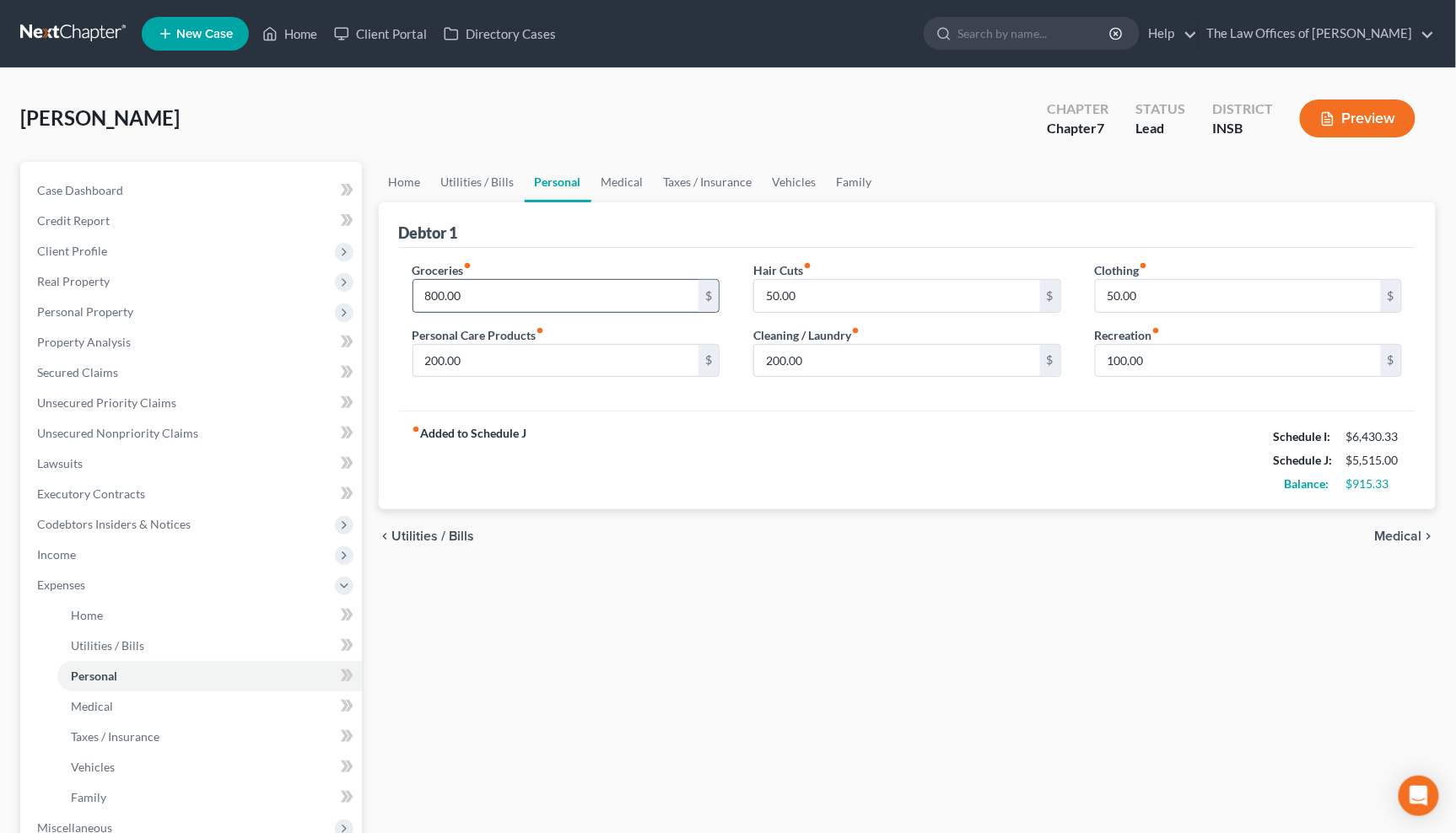
click at [511, 285] on input "800.00" at bounding box center [556, 296] width 286 height 32
type input "850.00"
click at [610, 181] on link "Medical" at bounding box center [622, 182] width 62 height 40
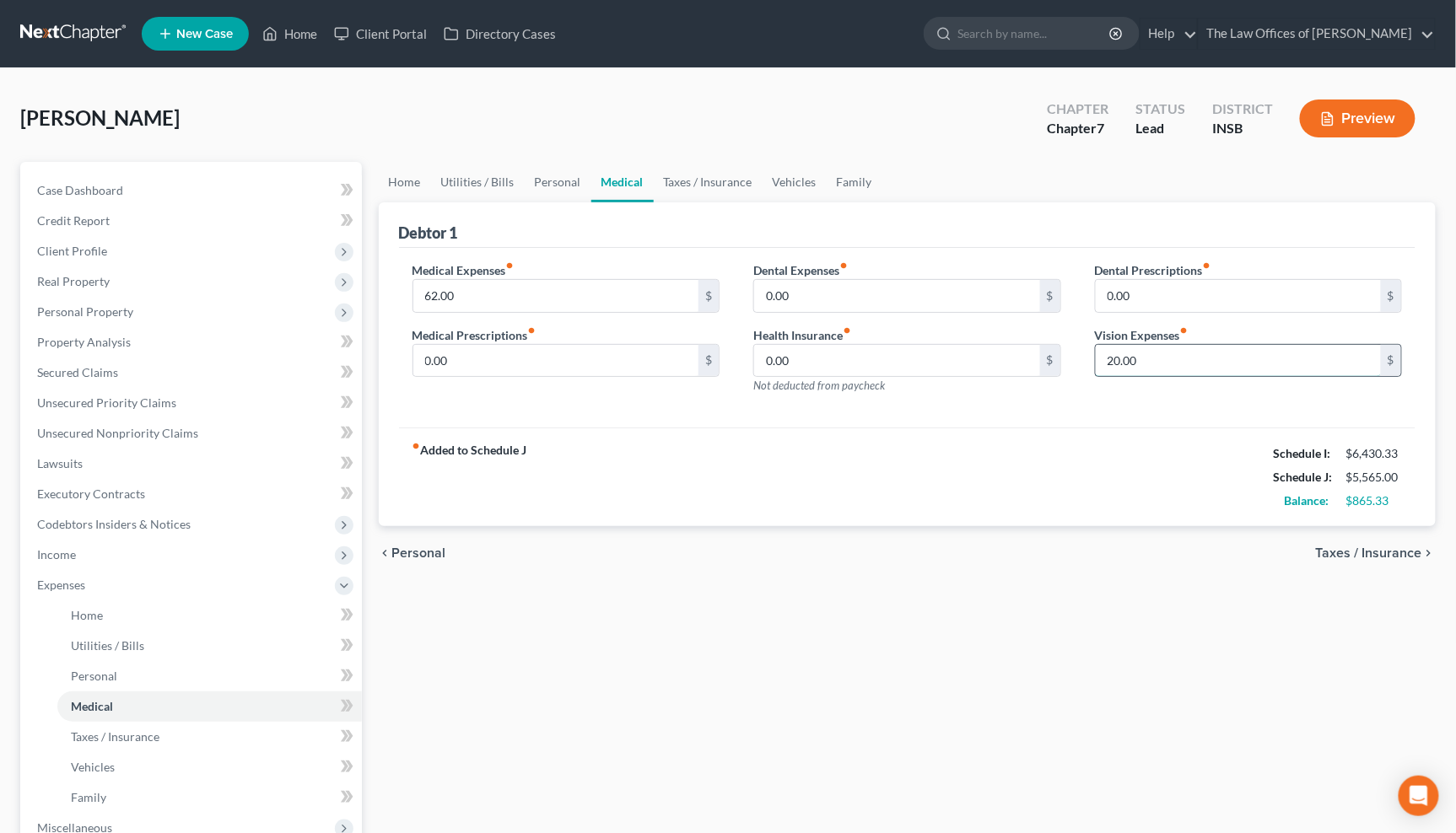
click at [1159, 358] on input "20.00" at bounding box center [1239, 361] width 286 height 32
type input "35.00"
click at [708, 173] on link "Taxes / Insurance" at bounding box center [707, 182] width 109 height 40
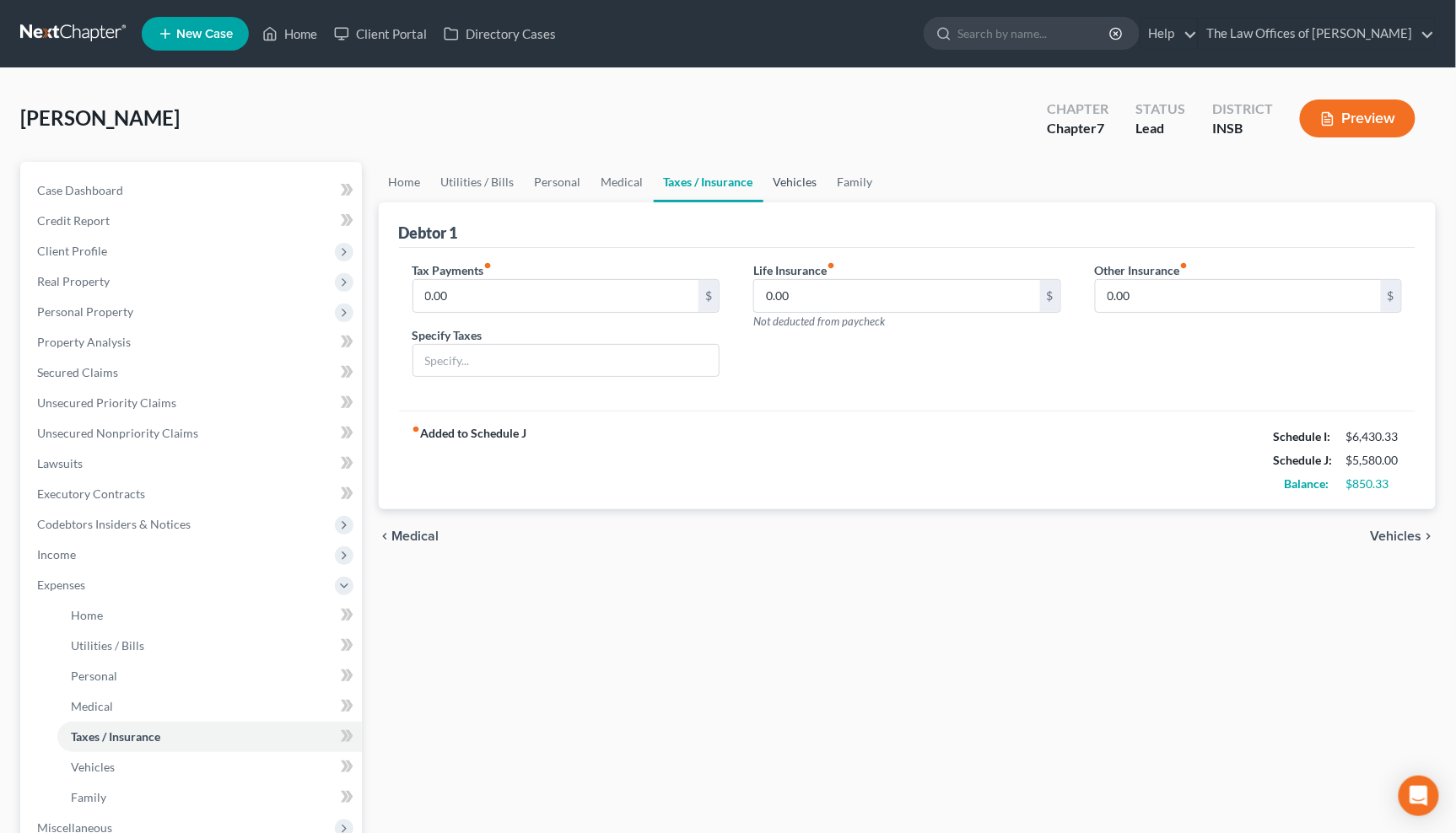
click at [799, 181] on link "Vehicles" at bounding box center [794, 182] width 64 height 40
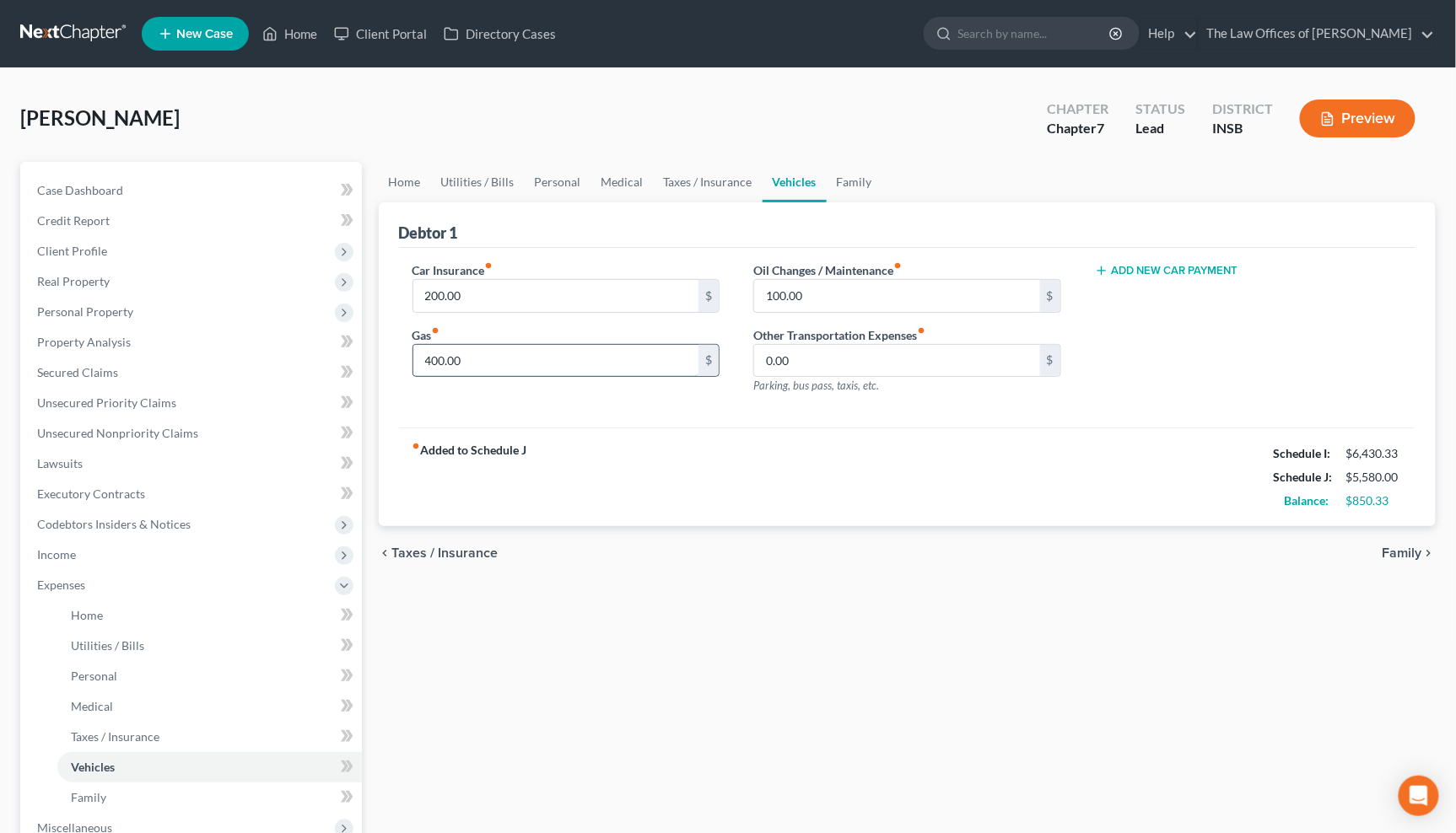
click at [580, 352] on input "400.00" at bounding box center [556, 361] width 286 height 32
type input "450.00"
click at [860, 178] on link "Family" at bounding box center [854, 182] width 55 height 40
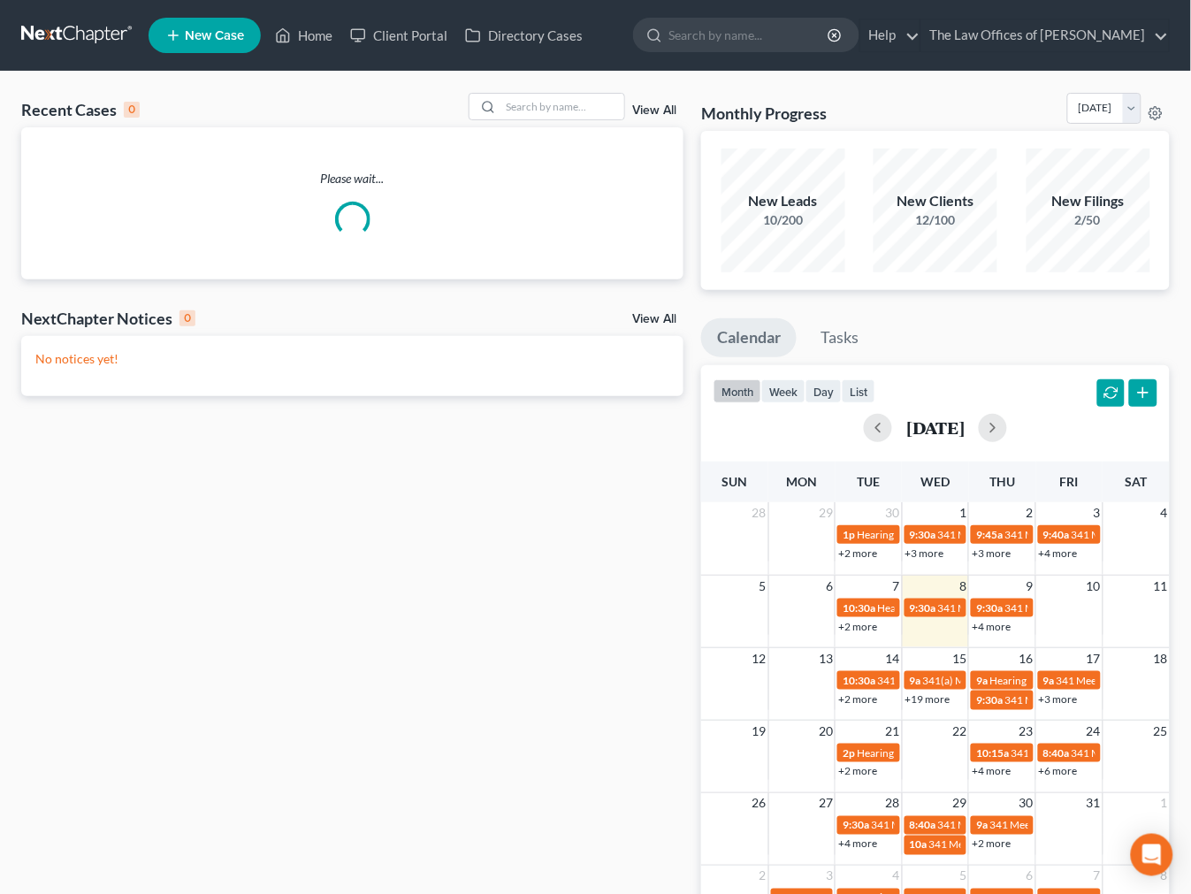
click at [644, 104] on link "View All" at bounding box center [654, 110] width 44 height 12
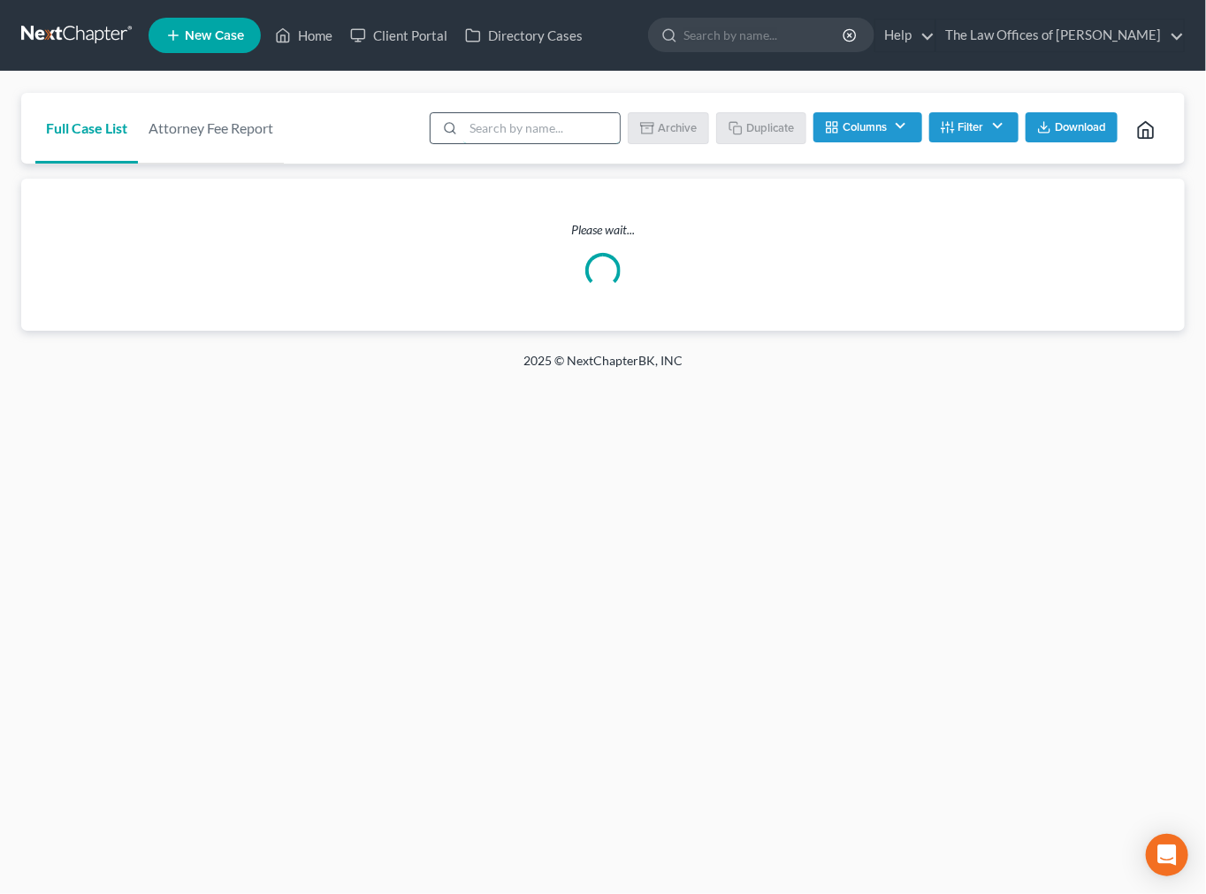
click at [515, 126] on input "search" at bounding box center [541, 128] width 157 height 30
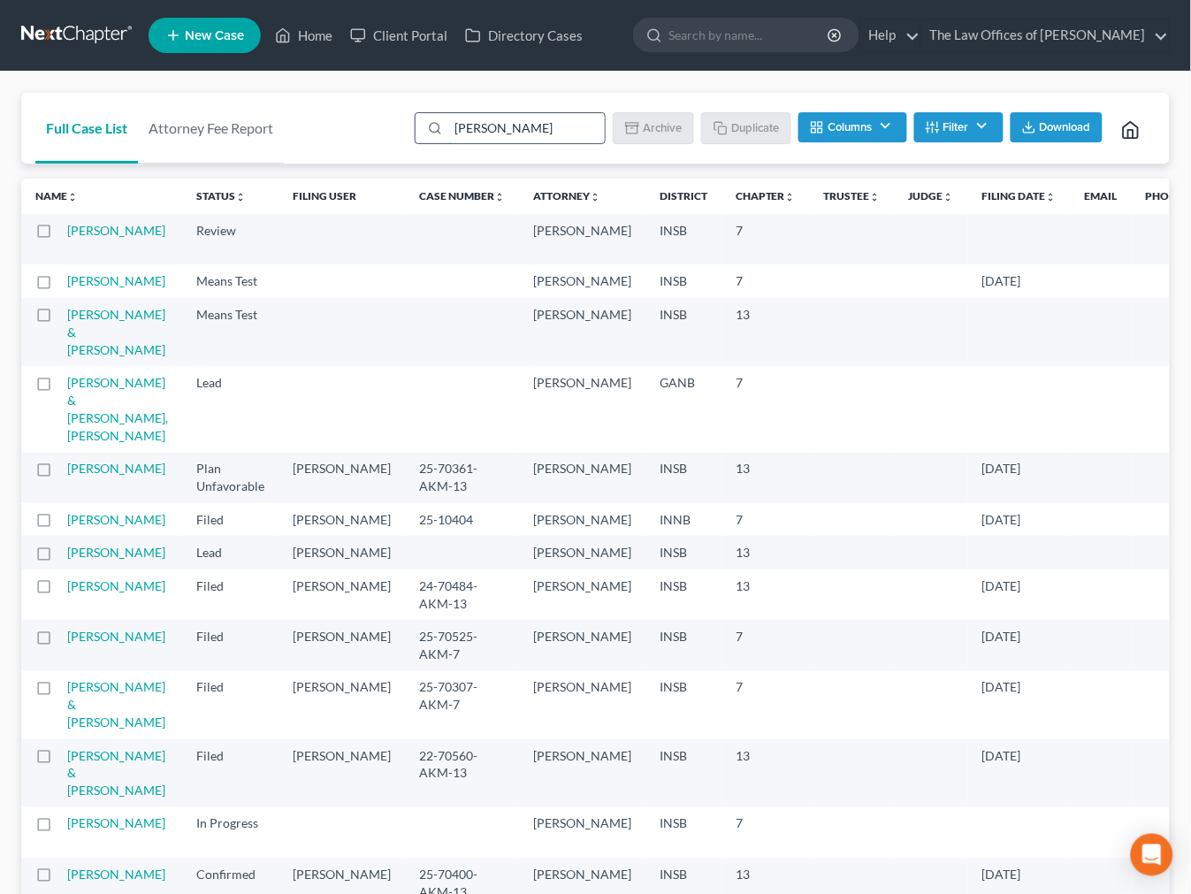
click at [511, 119] on input "[PERSON_NAME]" at bounding box center [526, 128] width 157 height 30
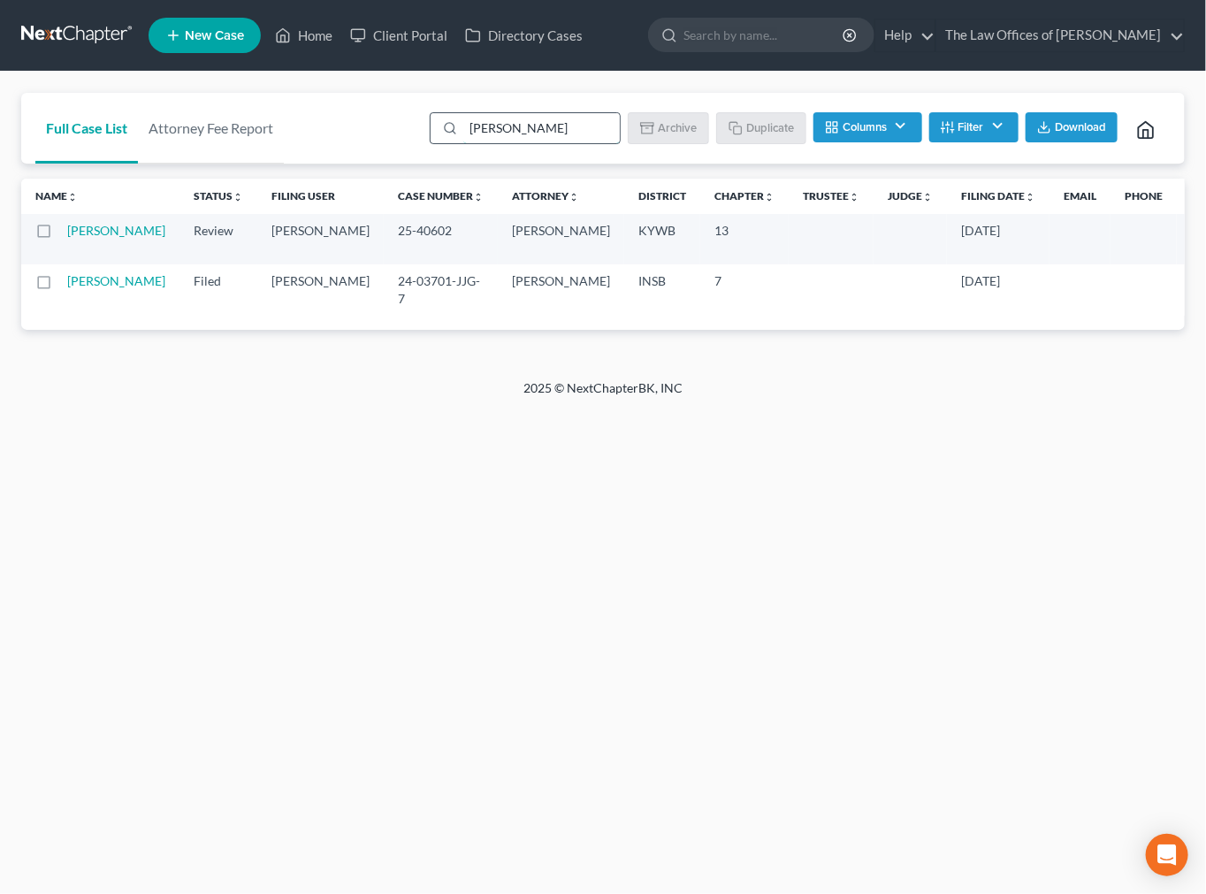
click at [514, 126] on input "[PERSON_NAME]" at bounding box center [541, 128] width 157 height 30
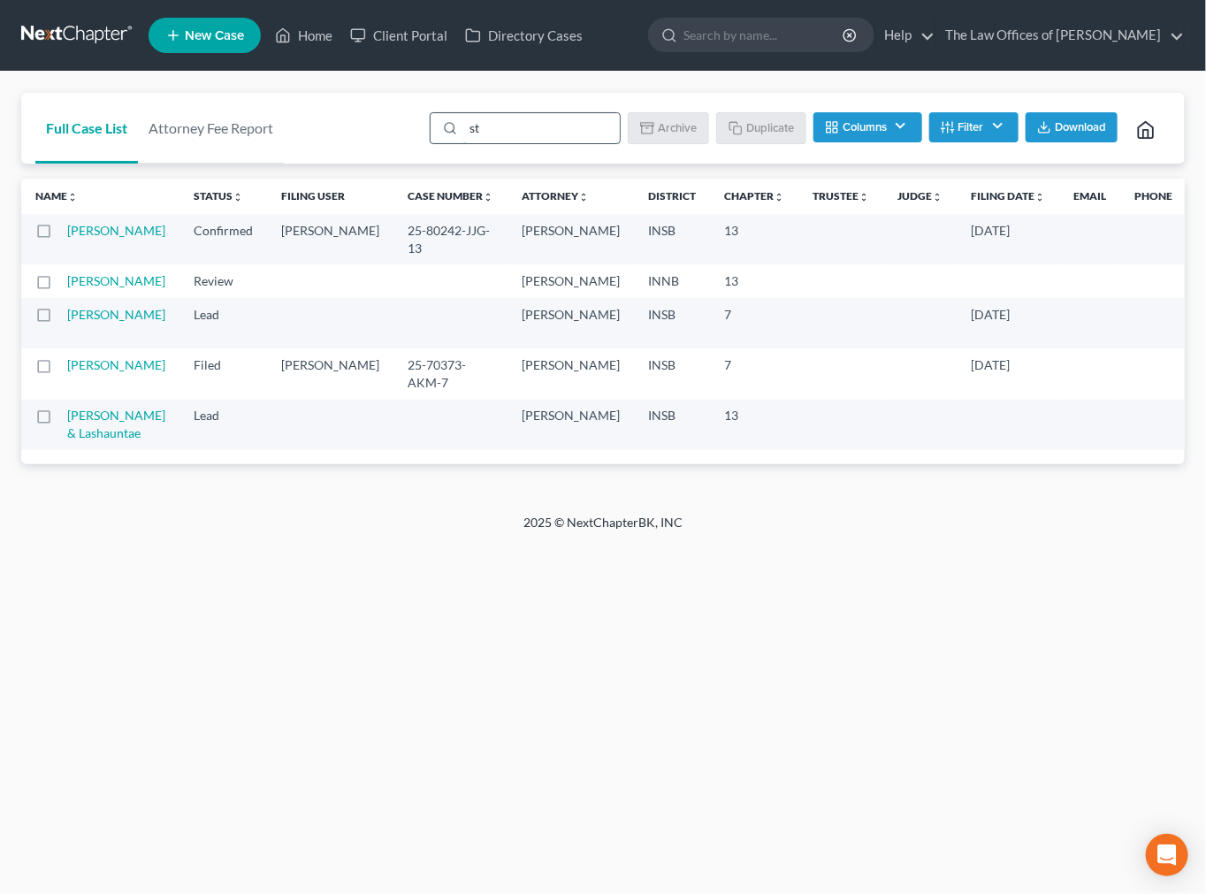
type input "s"
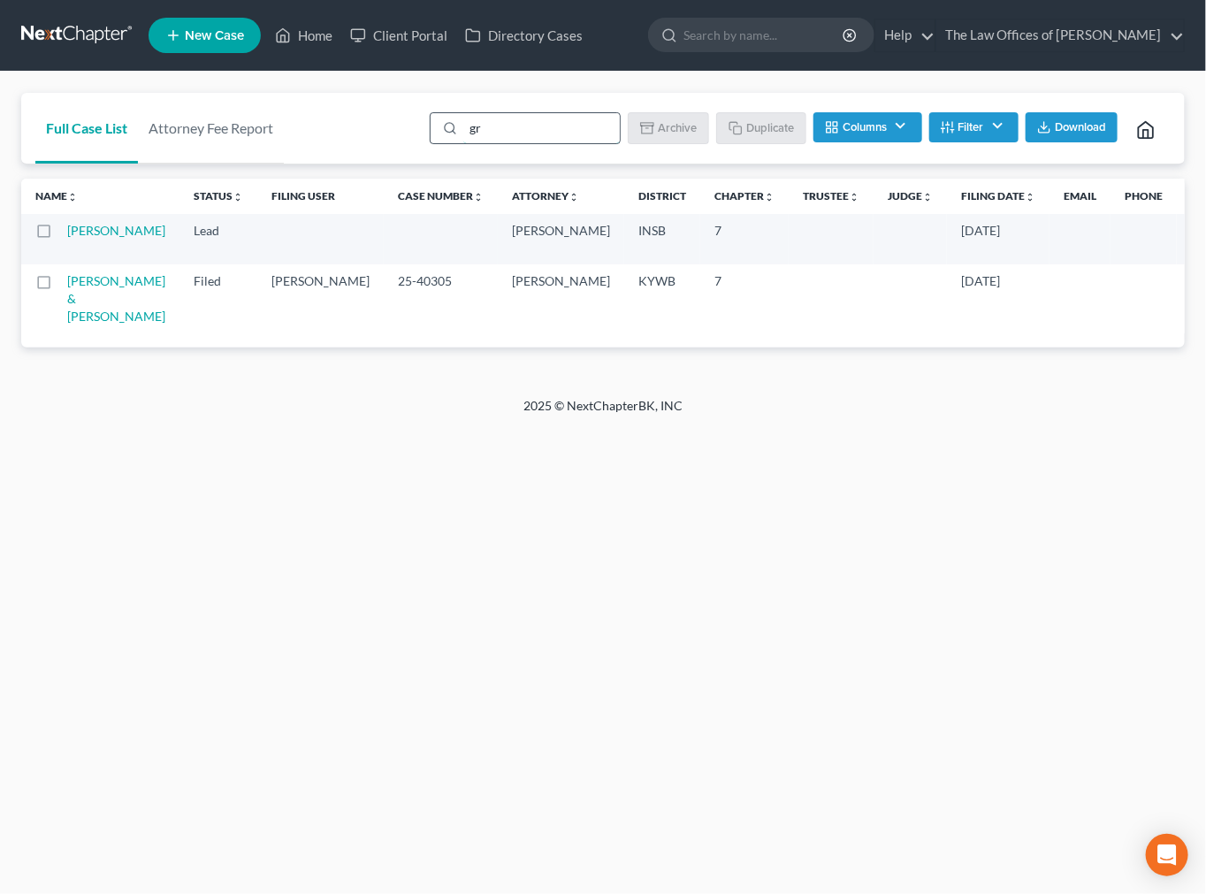
type input "g"
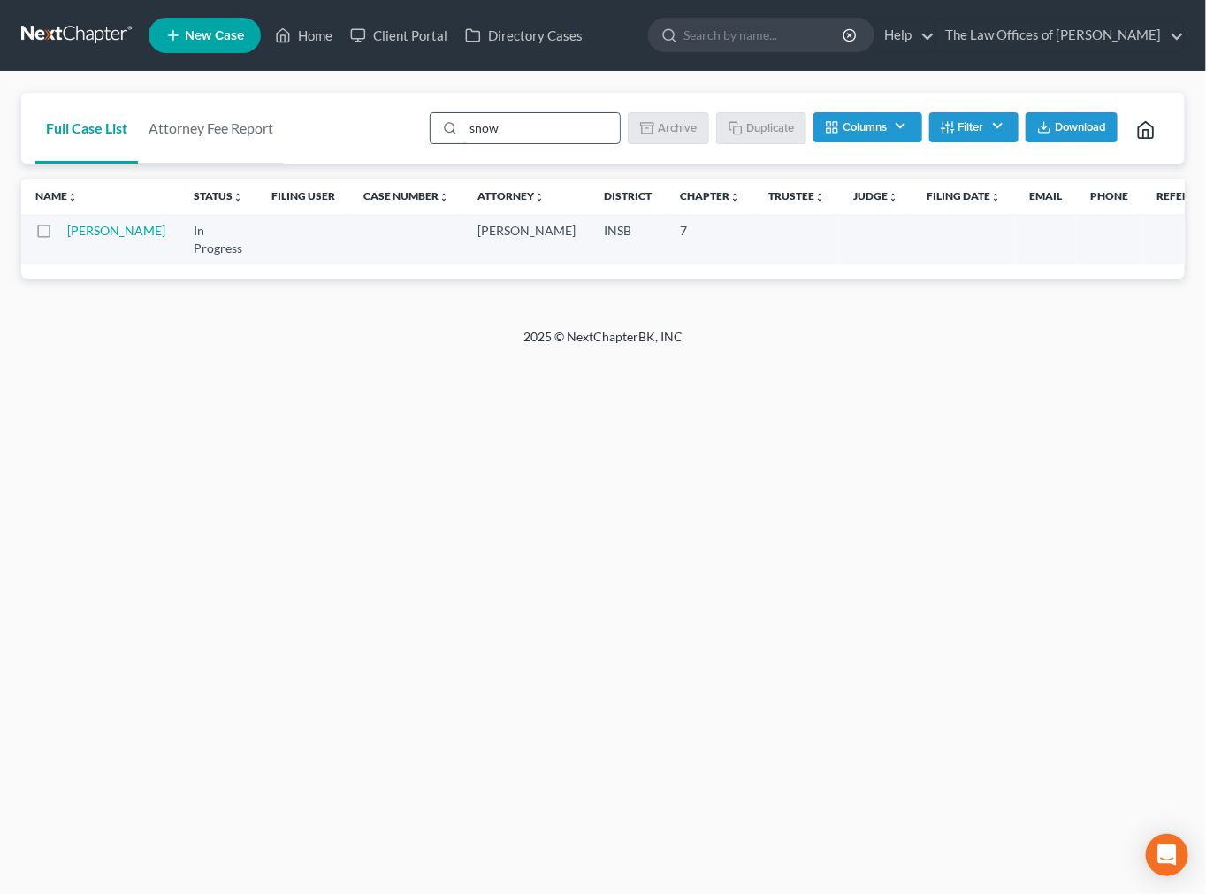
click at [525, 131] on input "snow" at bounding box center [541, 128] width 157 height 30
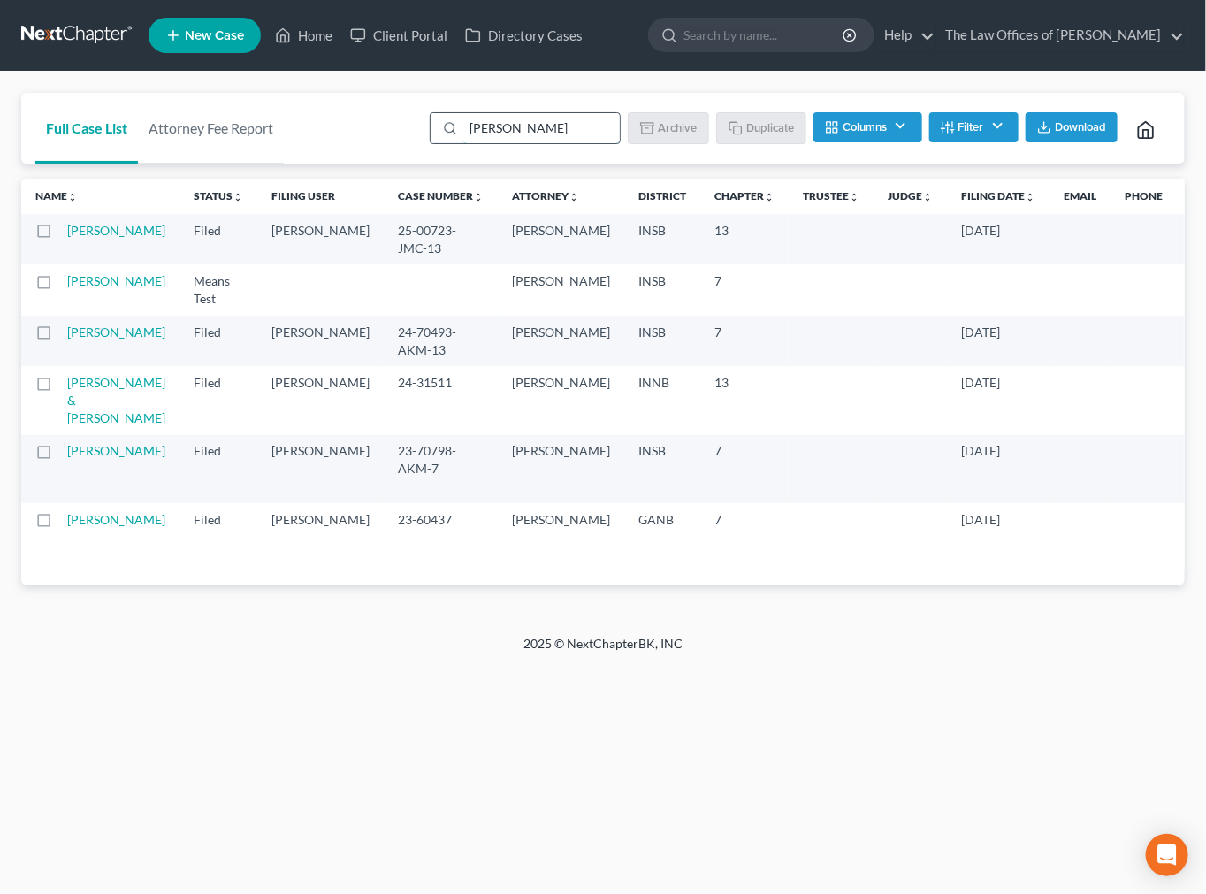
click at [532, 129] on input "[PERSON_NAME]" at bounding box center [541, 128] width 157 height 30
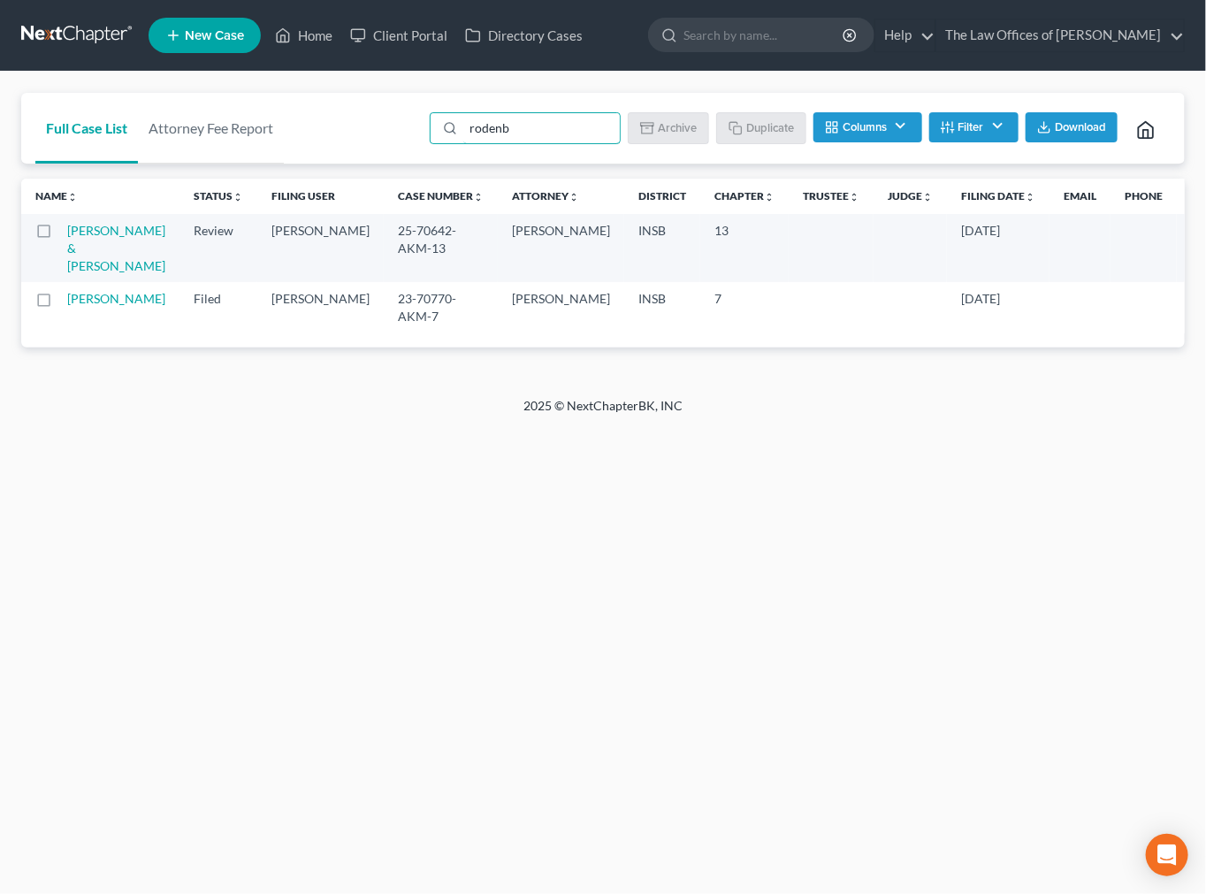
type input "rodenb"
